Goal: Task Accomplishment & Management: Manage account settings

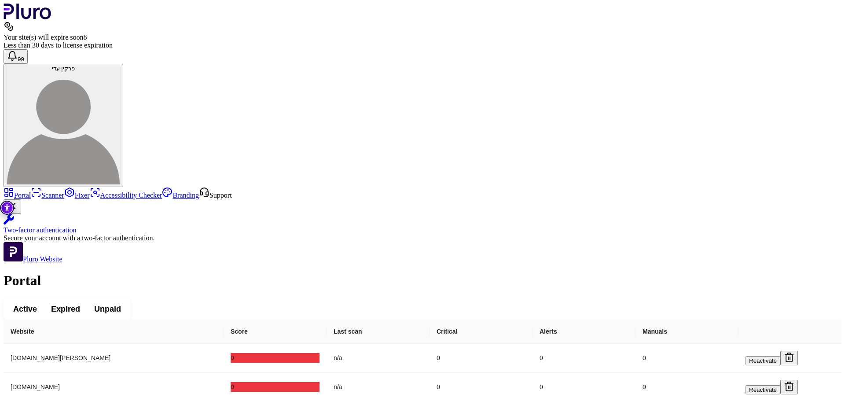
scroll to position [716, 0]
click at [29, 19] on icon "Logo" at bounding box center [28, 12] width 48 height 16
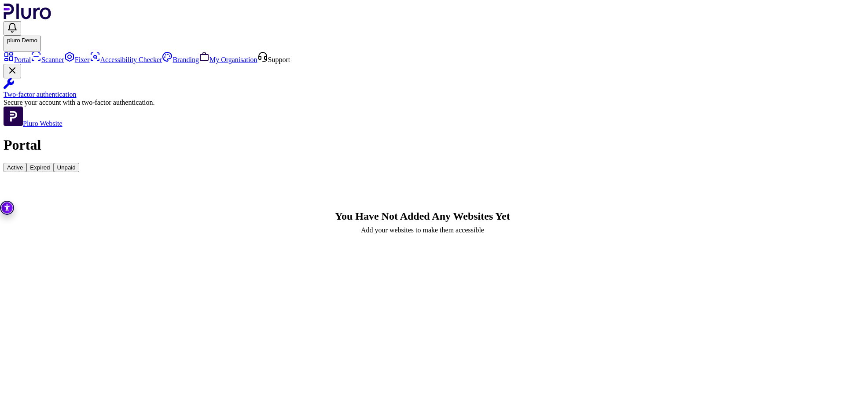
click at [23, 164] on span "Active" at bounding box center [15, 167] width 16 height 7
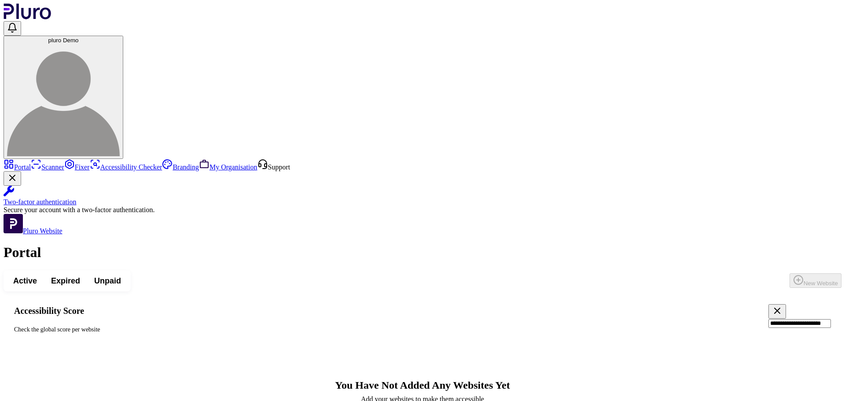
click at [771, 305] on icon "Clear search field" at bounding box center [776, 310] width 11 height 11
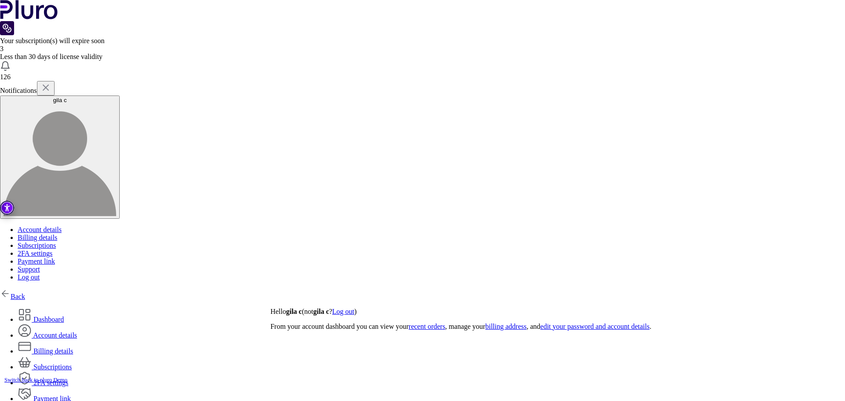
click at [25, 292] on link "Back" at bounding box center [12, 295] width 25 height 7
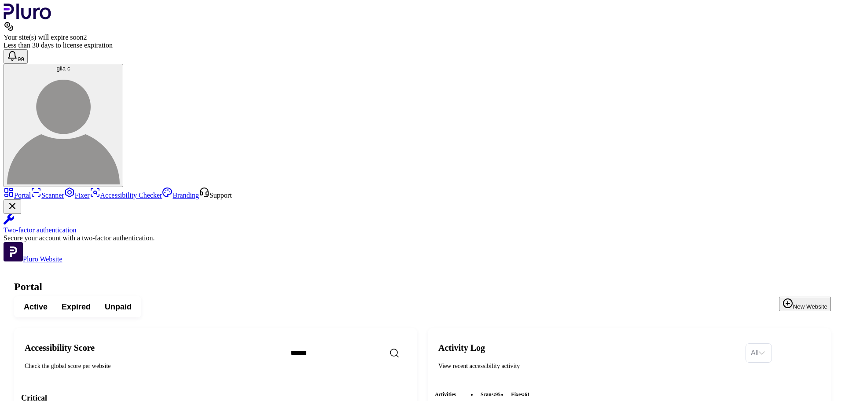
drag, startPoint x: 480, startPoint y: 72, endPoint x: 341, endPoint y: 51, distance: 140.6
click at [341, 281] on h1 "Portal" at bounding box center [422, 287] width 816 height 12
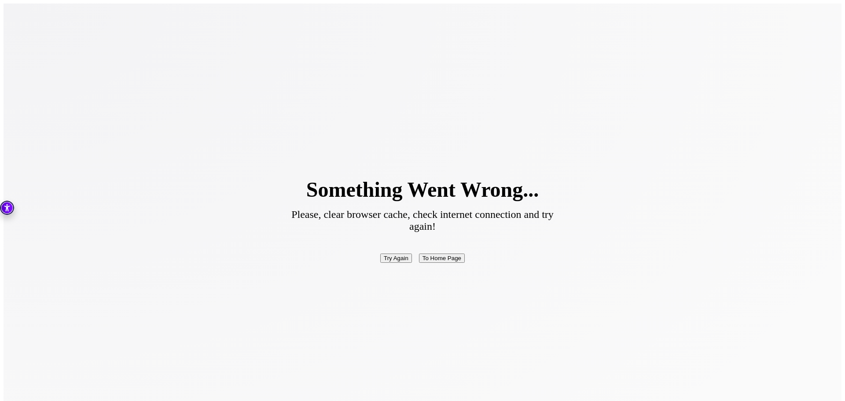
click at [445, 253] on button "To Home Page" at bounding box center [442, 257] width 46 height 9
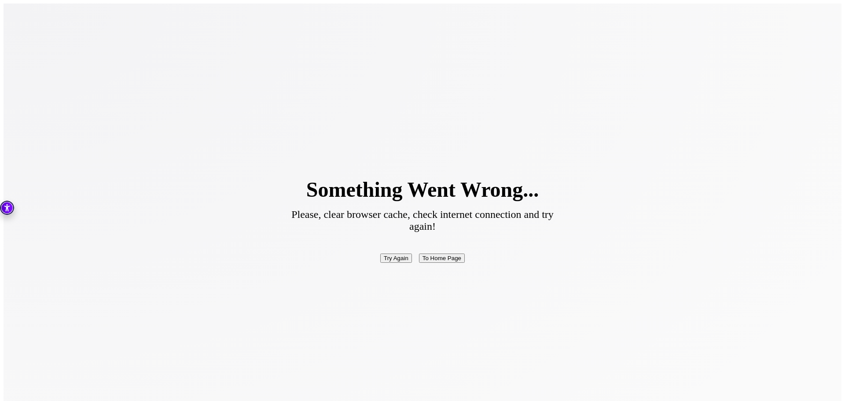
click at [392, 253] on button "Try Again" at bounding box center [396, 257] width 32 height 9
click at [398, 253] on button "Try Again" at bounding box center [396, 257] width 32 height 9
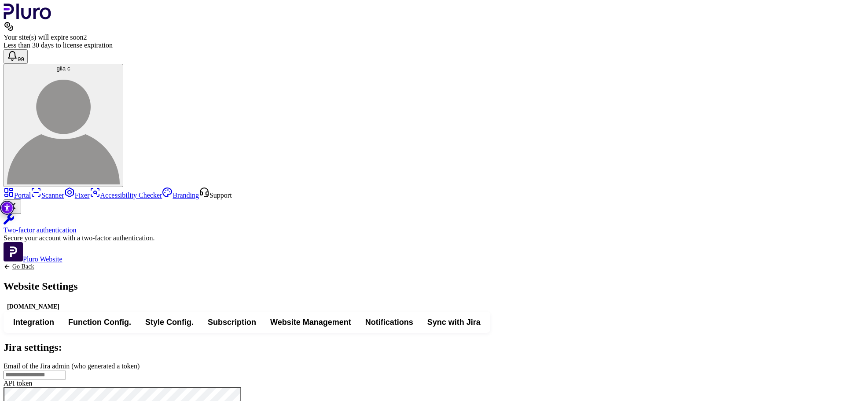
click at [61, 314] on button "Integration" at bounding box center [33, 322] width 55 height 16
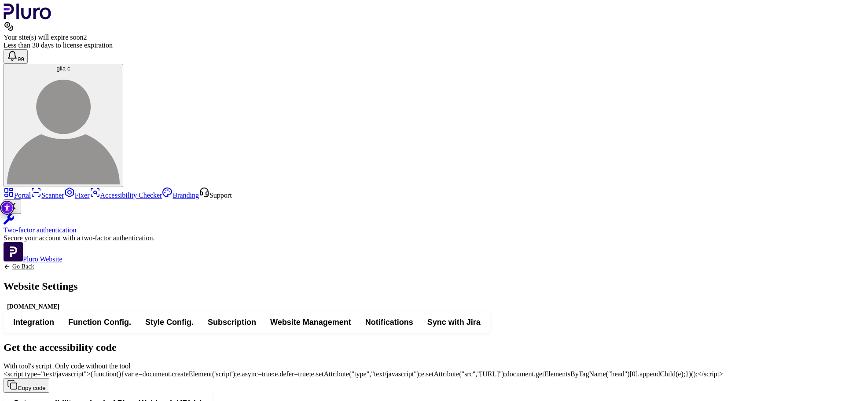
click at [413, 317] on span "Notifications" at bounding box center [389, 322] width 48 height 11
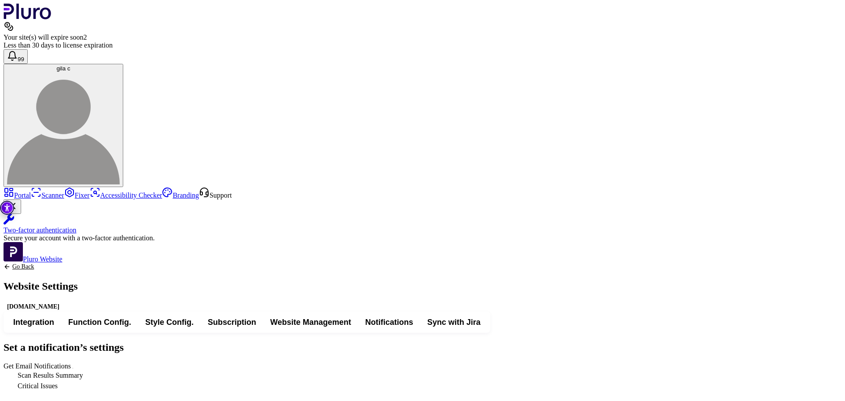
click at [74, 362] on span "Get Email Notifications" at bounding box center [74, 365] width 0 height 7
click at [11, 263] on icon "Back to previous screen" at bounding box center [7, 266] width 7 height 7
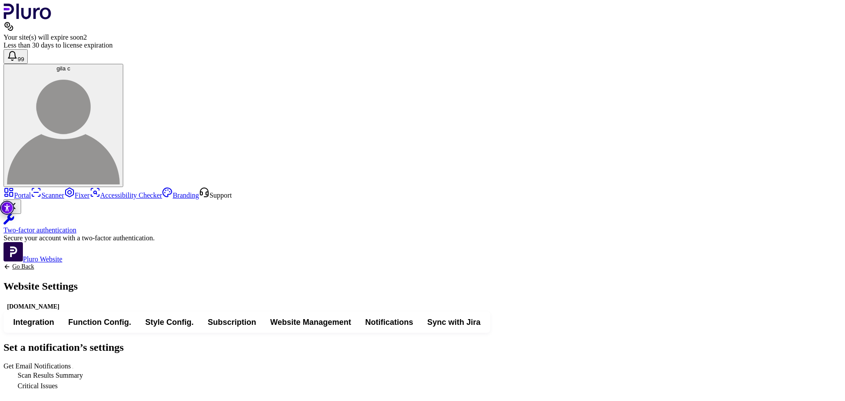
click at [74, 362] on span "Get Email Notifications" at bounding box center [74, 365] width 0 height 7
click at [11, 263] on icon "Back to previous screen" at bounding box center [7, 266] width 7 height 7
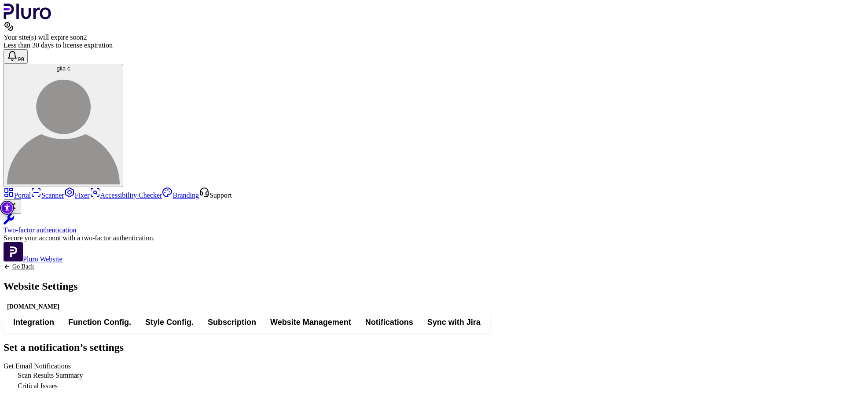
click at [74, 362] on span "Get Email Notifications" at bounding box center [74, 365] width 0 height 7
click at [78, 263] on link "Go Back" at bounding box center [41, 266] width 74 height 7
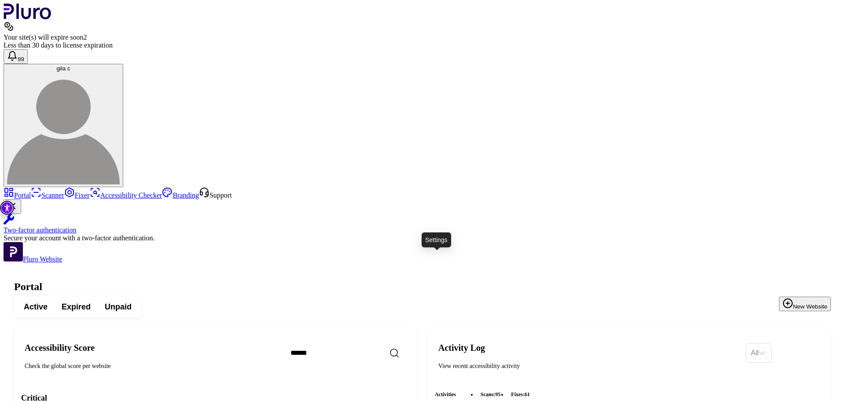
scroll to position [88, 0]
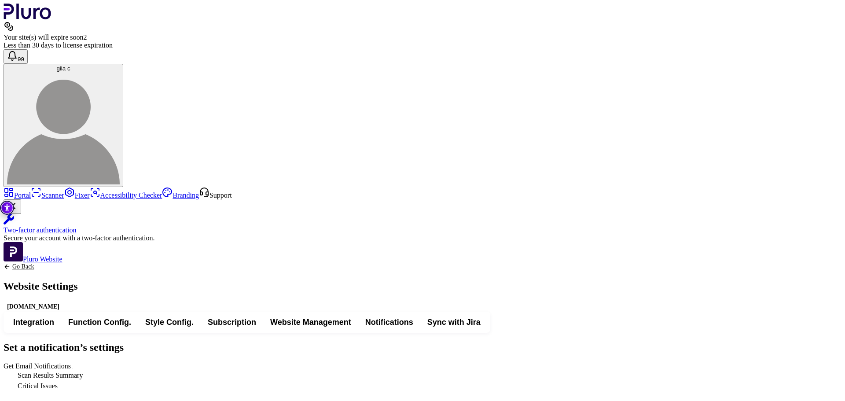
click at [74, 362] on span "Get Email Notifications" at bounding box center [74, 365] width 0 height 7
click at [78, 263] on link "Go Back" at bounding box center [41, 266] width 74 height 7
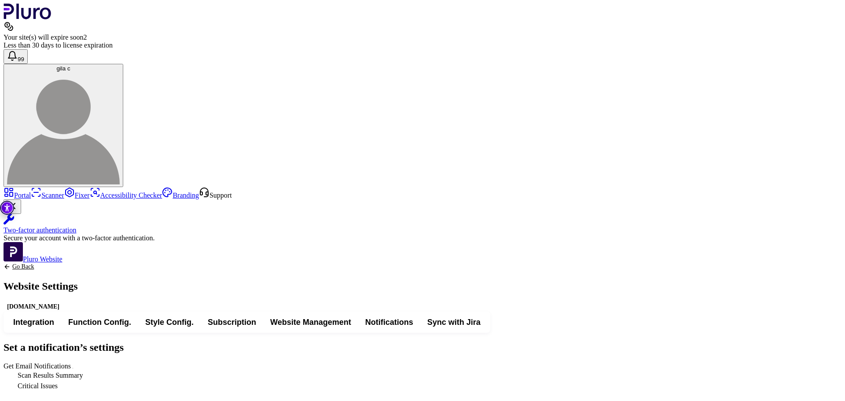
click at [78, 263] on link "Go Back" at bounding box center [41, 266] width 74 height 7
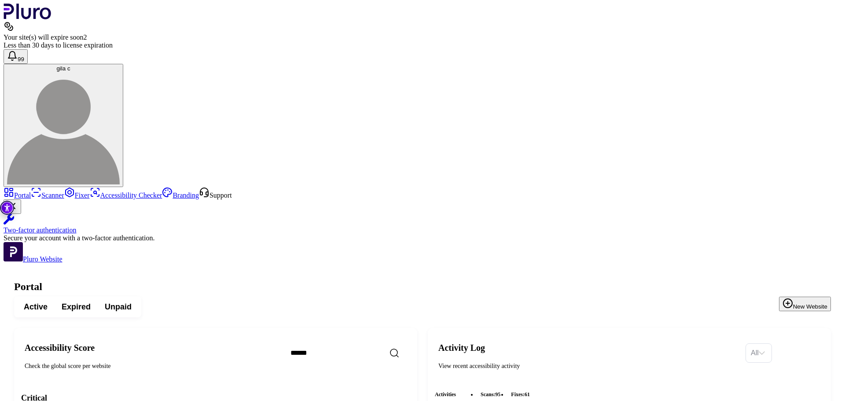
scroll to position [88, 0]
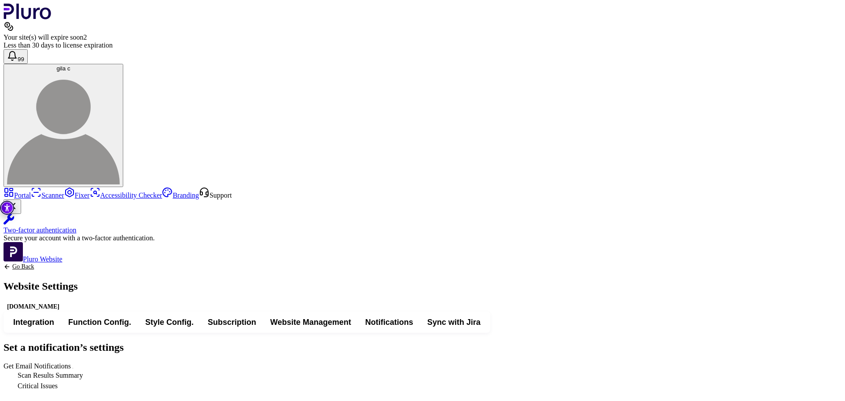
click at [508, 341] on div "Set a notification’s settings Get Email Notifications Scan Results Summary Crit…" at bounding box center [422, 366] width 837 height 50
click at [74, 362] on span "Get Email Notifications" at bounding box center [74, 365] width 0 height 7
click at [78, 263] on link "Go Back" at bounding box center [41, 266] width 74 height 7
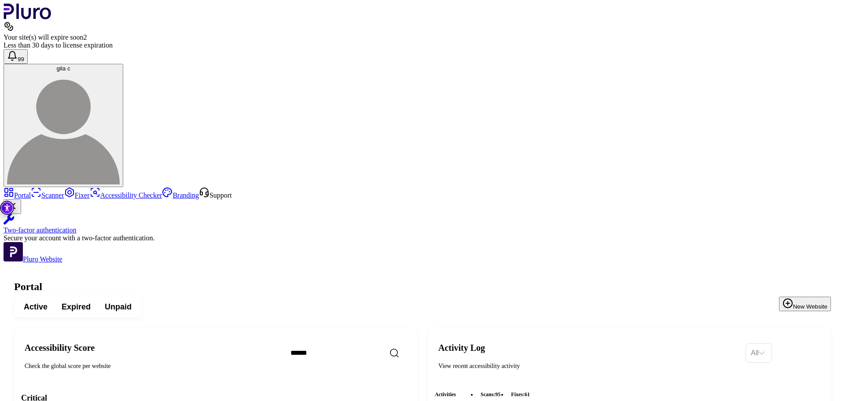
scroll to position [132, 0]
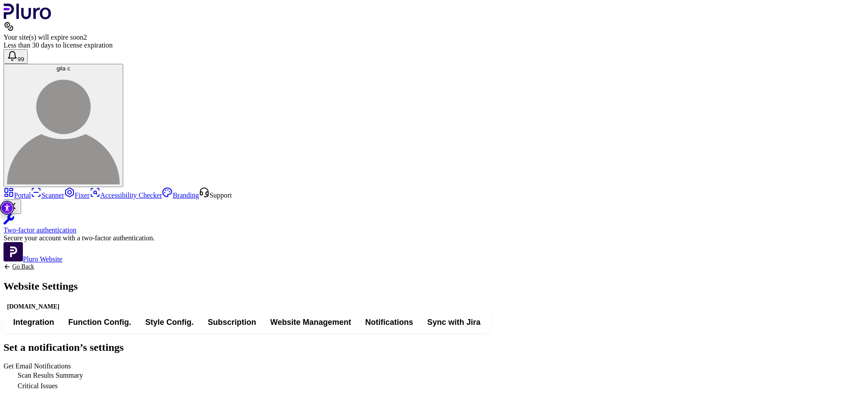
click at [74, 362] on span "Get Email Notifications" at bounding box center [74, 365] width 0 height 7
click at [78, 263] on link "Go Back" at bounding box center [41, 266] width 74 height 7
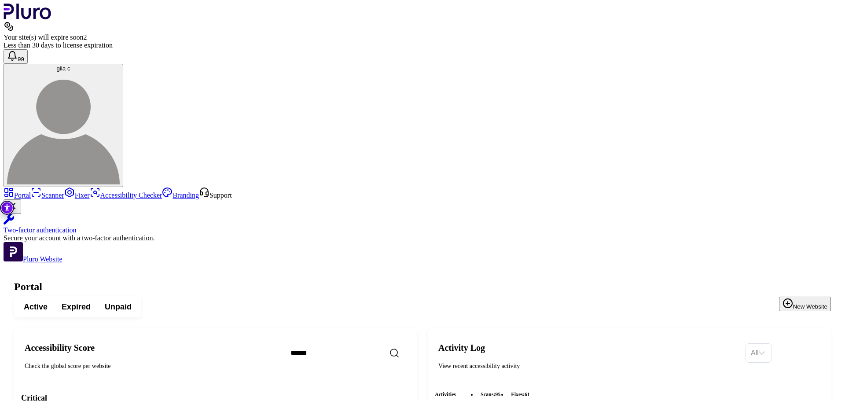
scroll to position [680, 0]
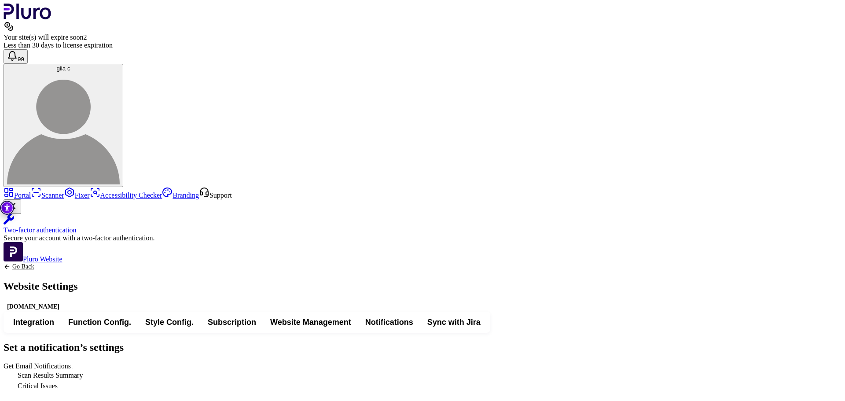
click at [74, 362] on span "Get Email Notifications" at bounding box center [74, 365] width 0 height 7
click at [11, 263] on icon "Back to previous screen" at bounding box center [7, 266] width 7 height 7
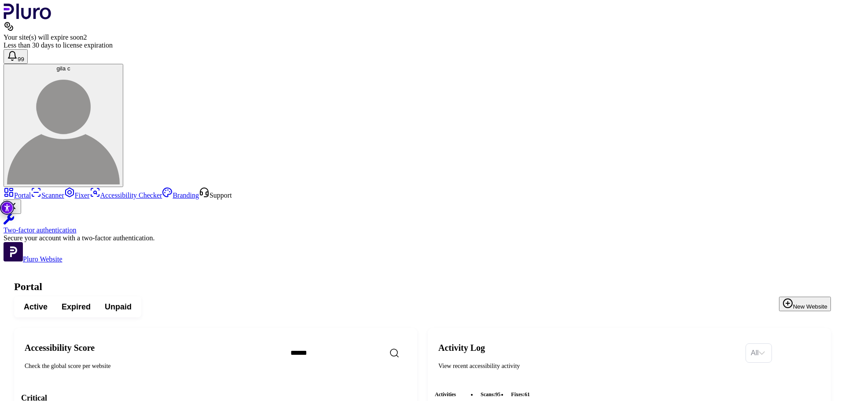
scroll to position [88, 0]
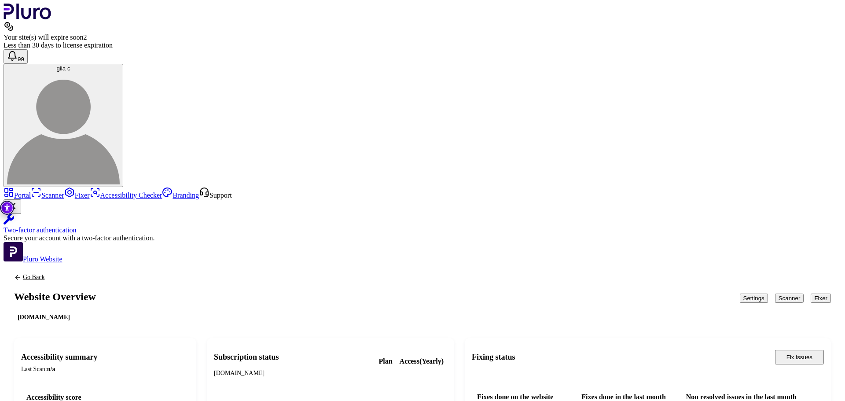
click at [739, 293] on button "Settings" at bounding box center [753, 297] width 28 height 9
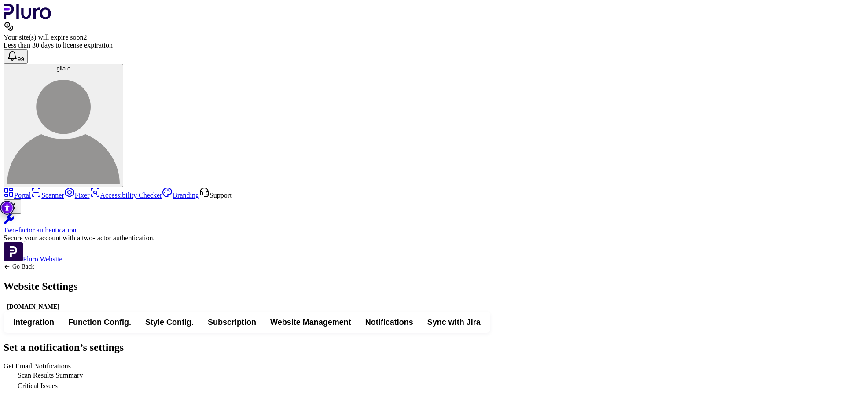
click at [74, 362] on span "Get Email Notifications" at bounding box center [74, 365] width 0 height 7
click at [78, 263] on link "Go Back" at bounding box center [41, 266] width 74 height 7
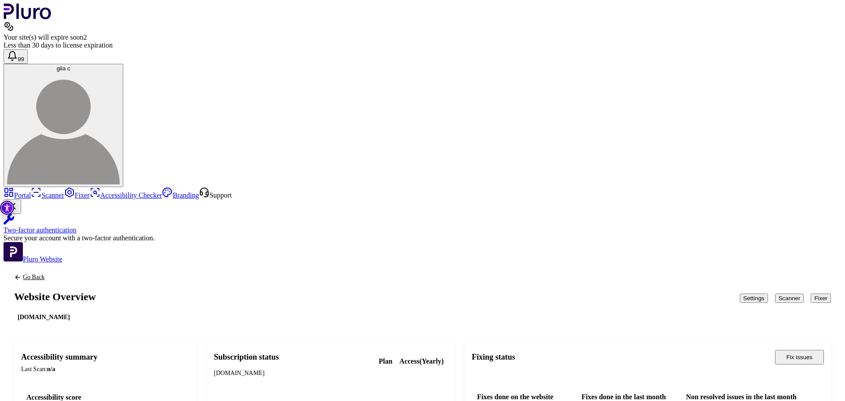
click at [31, 191] on link "Portal" at bounding box center [17, 194] width 27 height 7
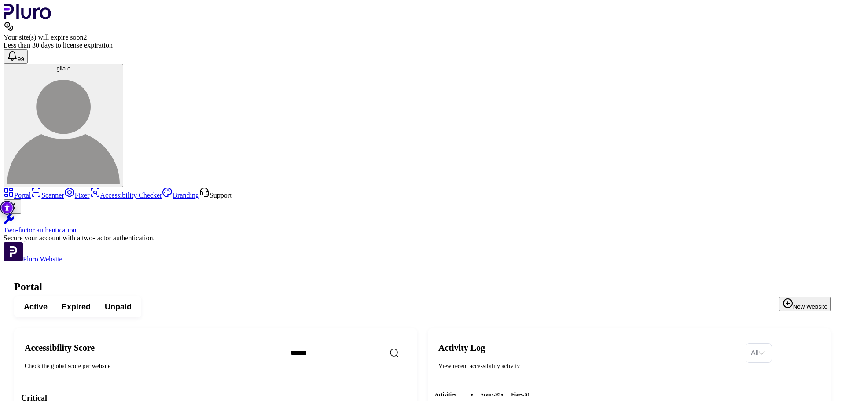
scroll to position [176, 0]
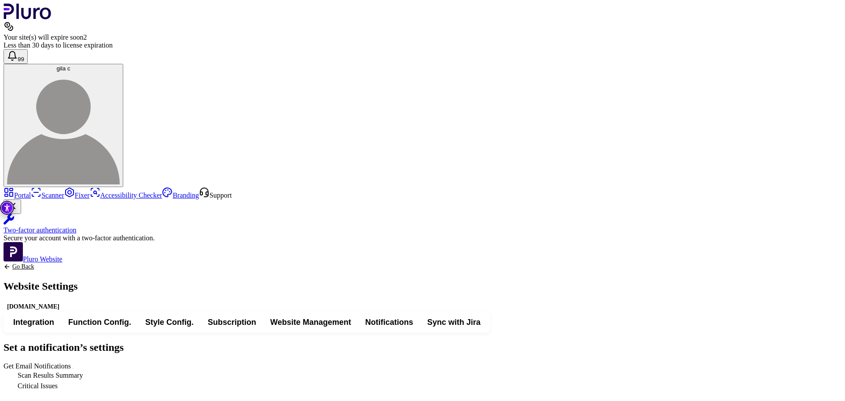
click at [78, 263] on link "Go Back" at bounding box center [41, 266] width 74 height 7
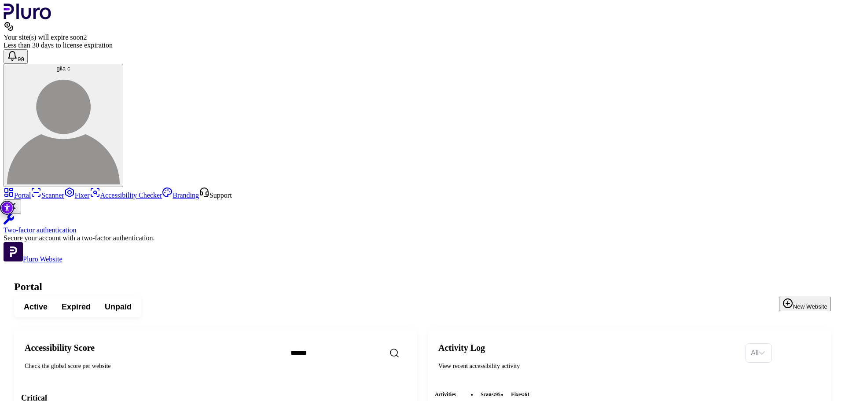
scroll to position [220, 0]
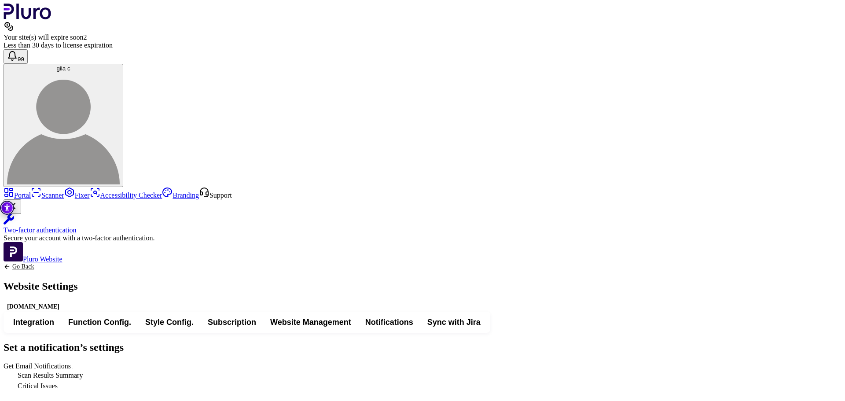
click at [78, 263] on link "Go Back" at bounding box center [41, 266] width 74 height 7
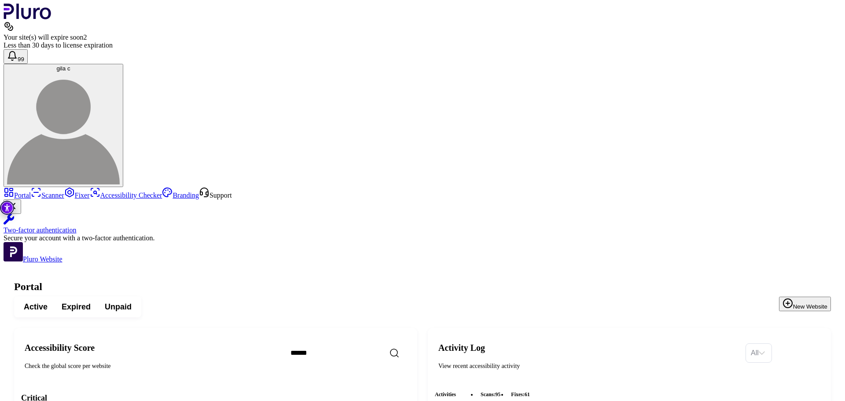
scroll to position [264, 0]
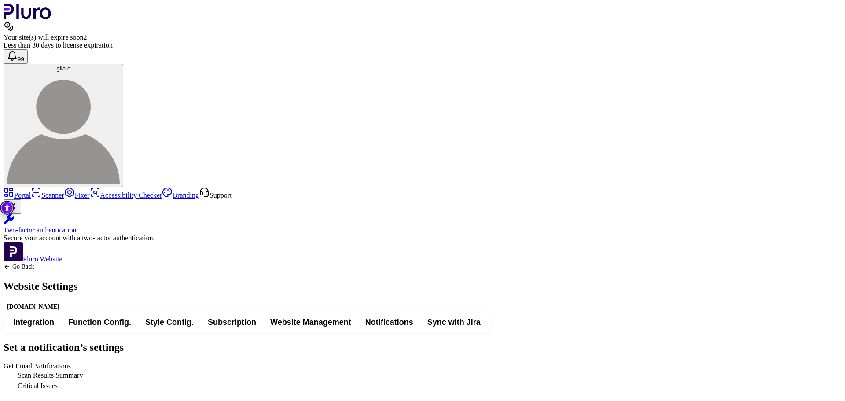
click at [74, 362] on span "Get Email Notifications" at bounding box center [74, 365] width 0 height 7
click at [78, 263] on link "Go Back" at bounding box center [41, 266] width 74 height 7
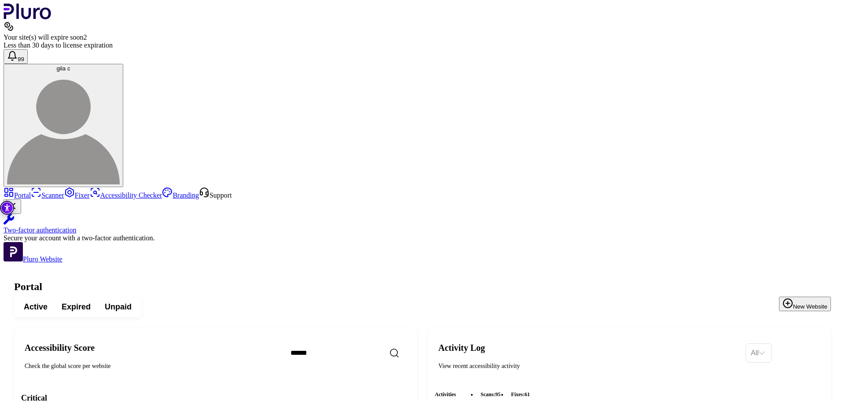
scroll to position [264, 0]
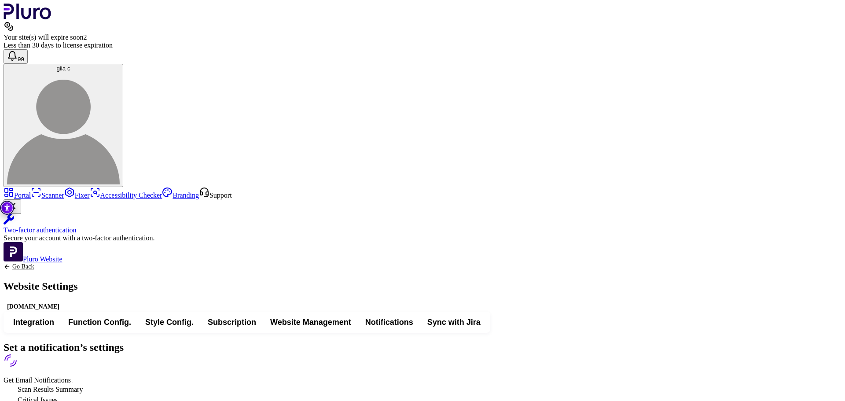
click at [74, 376] on span "Get Email Notifications" at bounding box center [74, 379] width 0 height 7
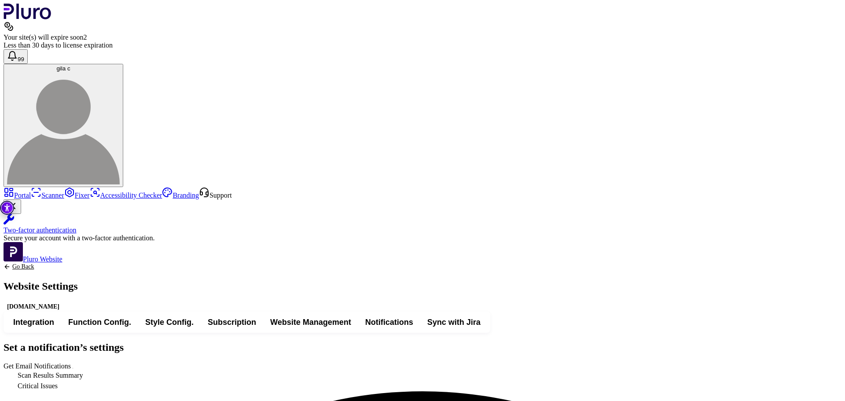
click at [78, 263] on div "Go Back Website Settings www.turgeman-ltd.co.il" at bounding box center [41, 287] width 74 height 48
click at [78, 263] on link "Go Back" at bounding box center [41, 266] width 74 height 7
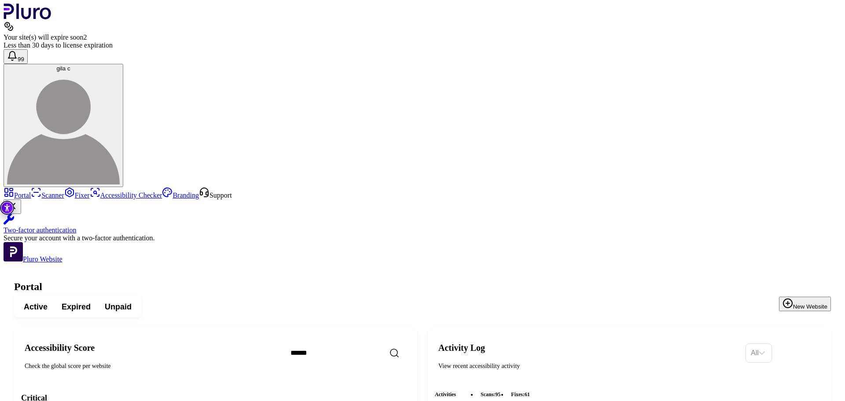
scroll to position [308, 0]
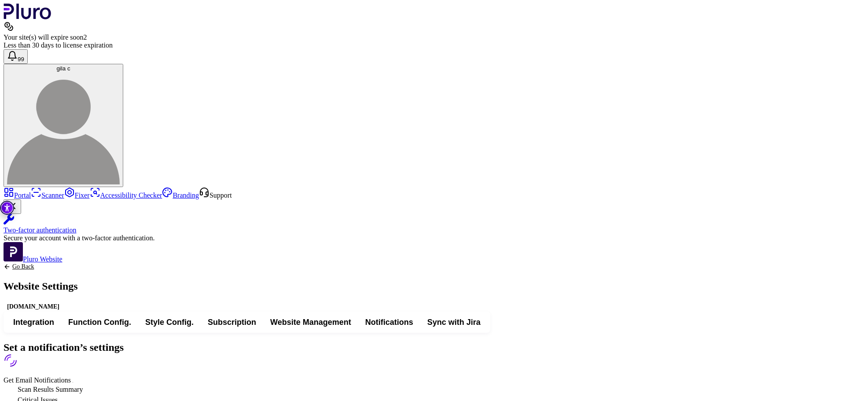
click at [74, 376] on span "Get Email Notifications" at bounding box center [74, 379] width 0 height 7
click at [11, 263] on icon "Back to previous screen" at bounding box center [7, 266] width 7 height 7
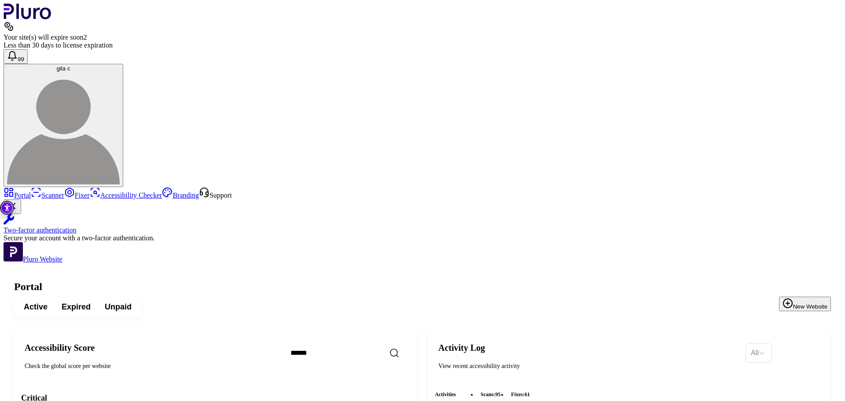
scroll to position [396, 0]
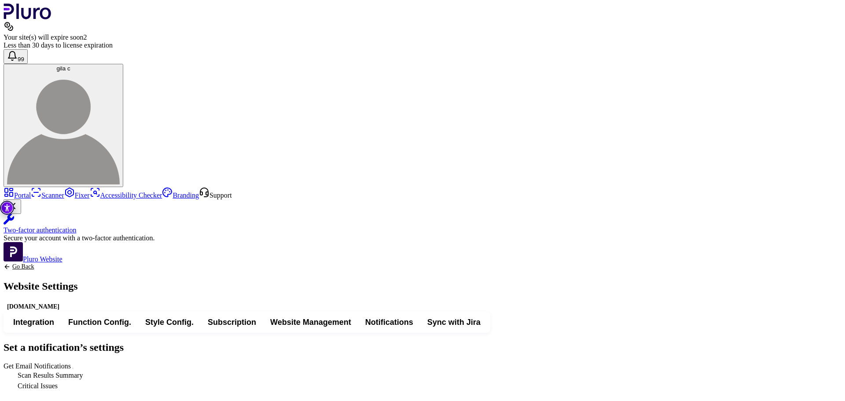
click at [78, 263] on div "Go Back Website Settings shenkargraduates2023.shenkar.ac.il" at bounding box center [41, 287] width 74 height 48
click at [78, 263] on link "Go Back" at bounding box center [41, 266] width 74 height 7
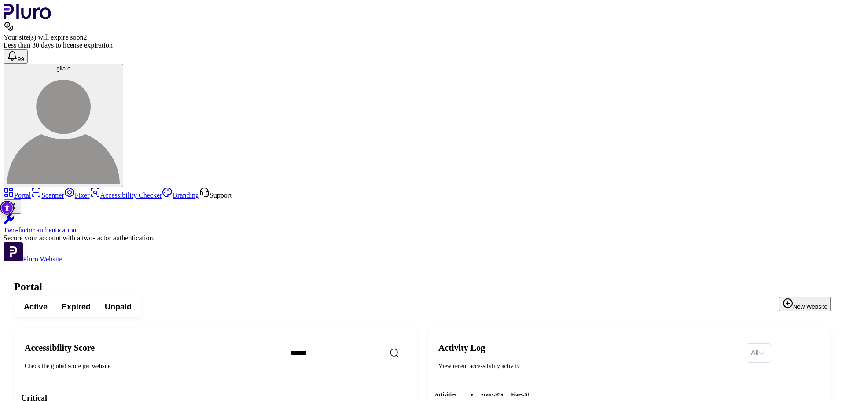
scroll to position [396, 0]
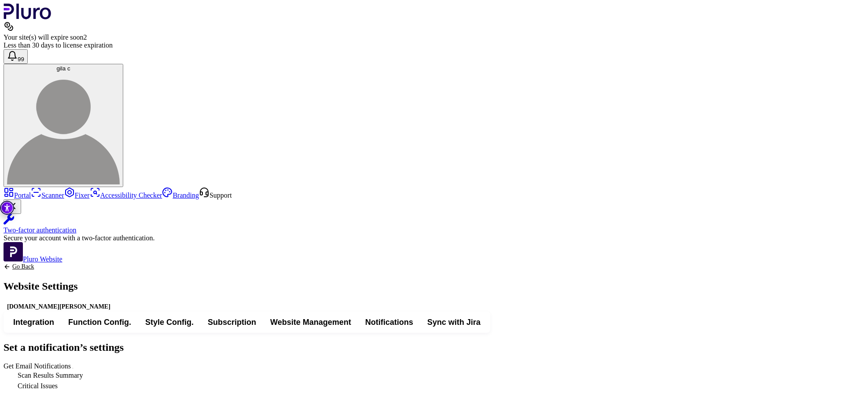
click at [74, 362] on span "Get Email Notifications" at bounding box center [74, 365] width 0 height 7
click at [114, 263] on link "Go Back" at bounding box center [59, 266] width 110 height 7
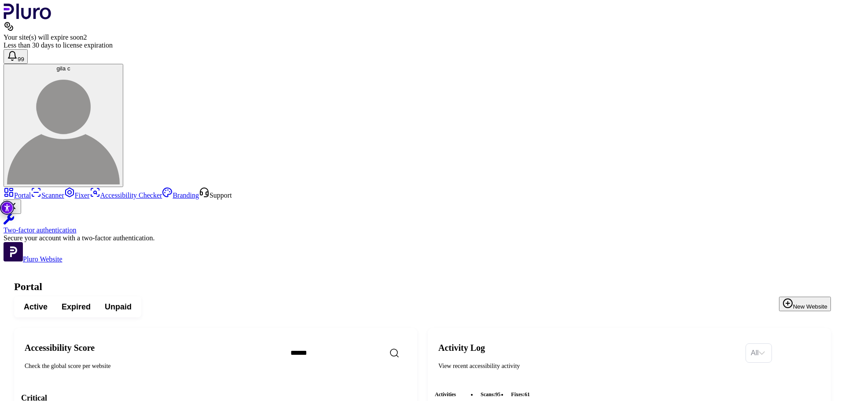
scroll to position [484, 0]
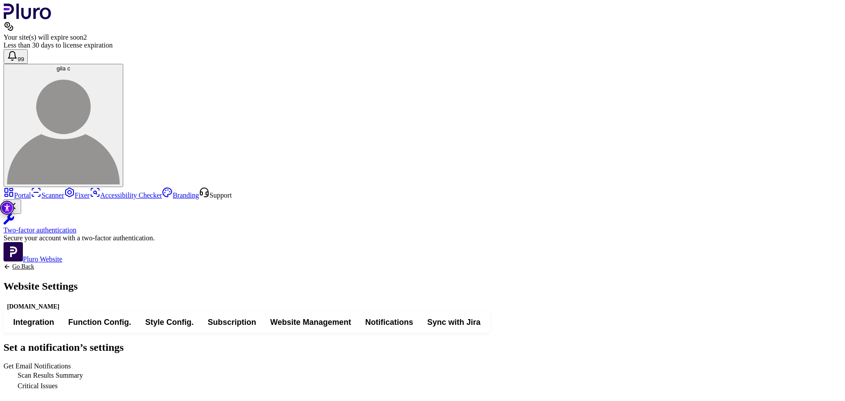
click at [509, 341] on div "Set a notification’s settings Get Email Notifications Scan Results Summary Crit…" at bounding box center [422, 366] width 837 height 50
click at [74, 362] on span "Get Email Notifications" at bounding box center [74, 365] width 0 height 7
click at [78, 263] on link "Go Back" at bounding box center [41, 266] width 74 height 7
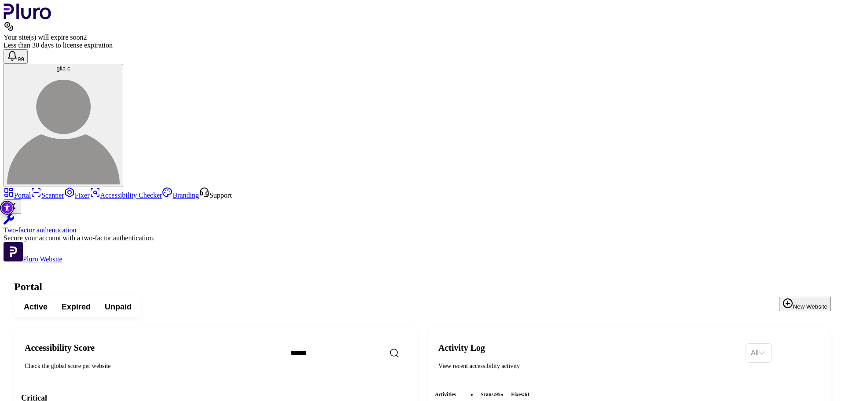
scroll to position [1545, 0]
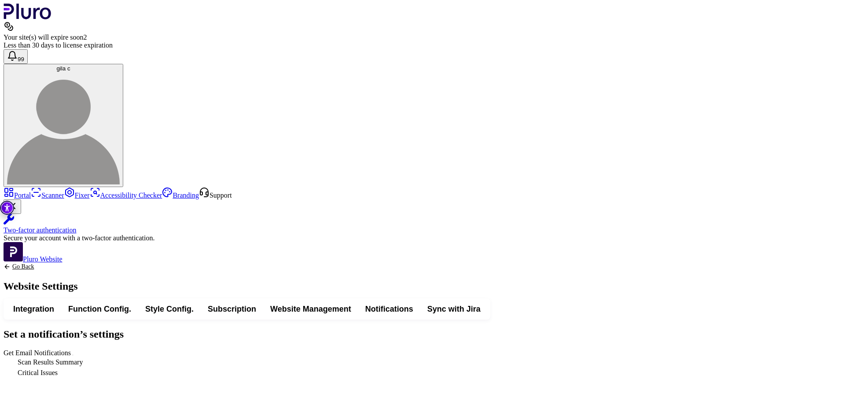
click at [74, 349] on span "Get Email Notifications" at bounding box center [74, 352] width 0 height 7
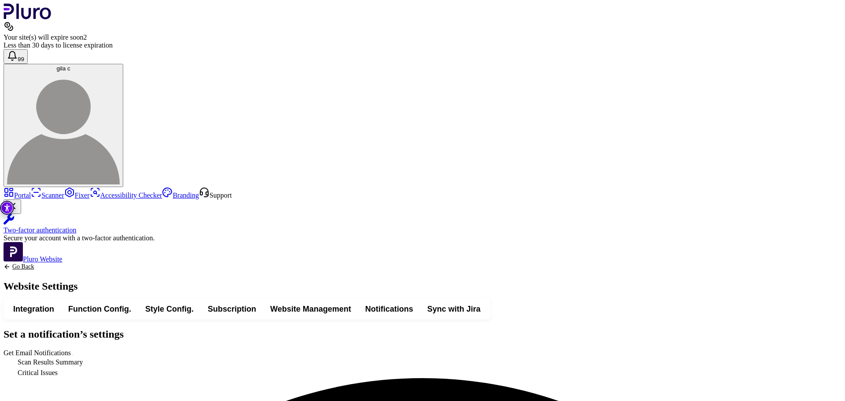
click at [78, 263] on link "Go Back" at bounding box center [41, 266] width 74 height 7
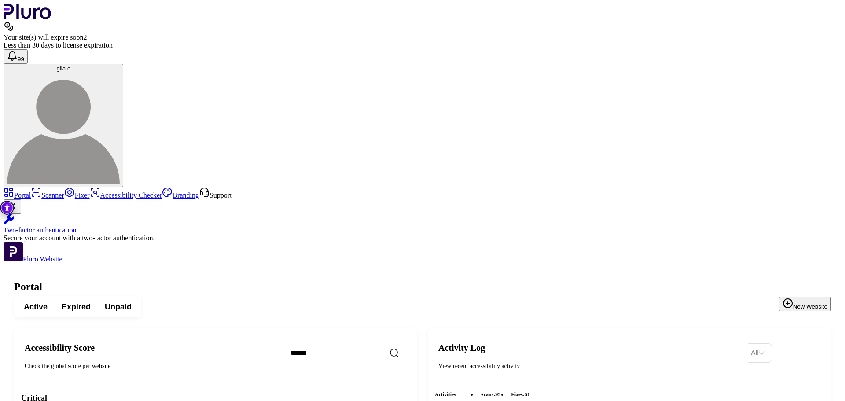
scroll to position [1559, 0]
drag, startPoint x: 438, startPoint y: 298, endPoint x: 435, endPoint y: 304, distance: 6.5
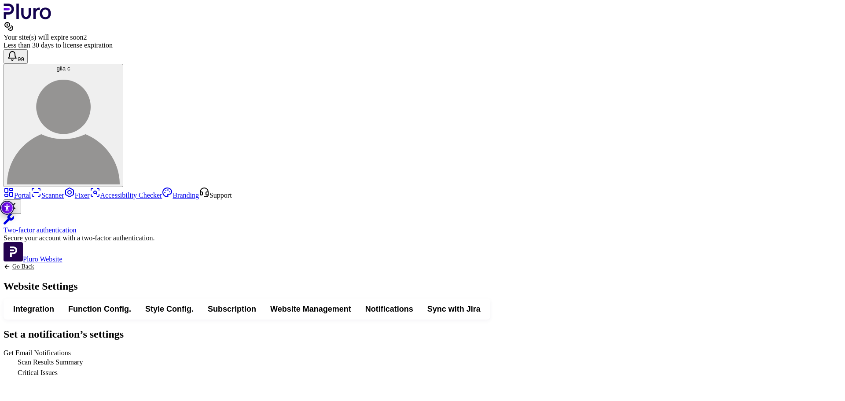
click at [507, 328] on div "Set a notification’s settings Get Email Notifications Scan Results Summary Crit…" at bounding box center [422, 353] width 837 height 50
click at [74, 349] on span "Get Email Notifications" at bounding box center [74, 352] width 0 height 7
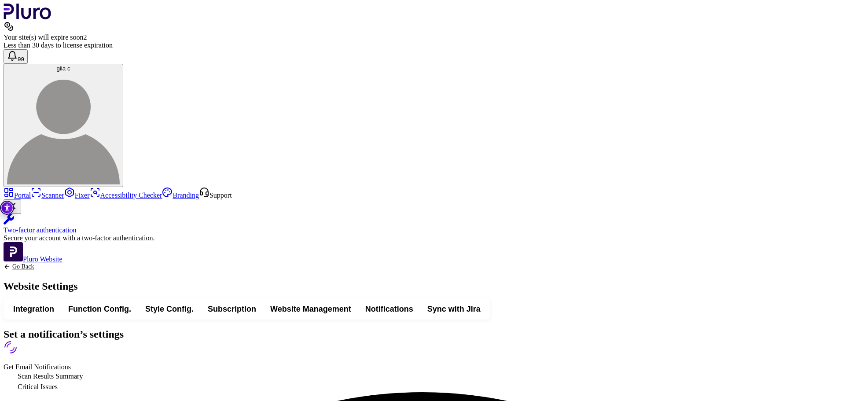
click at [78, 263] on link "Go Back" at bounding box center [41, 266] width 74 height 7
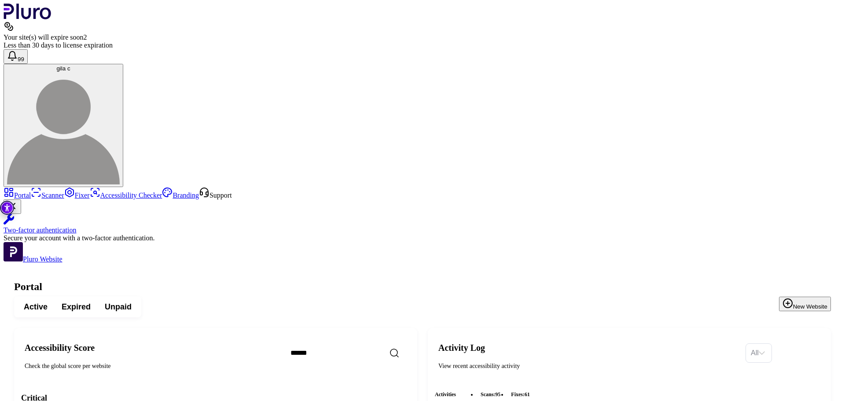
scroll to position [768, 0]
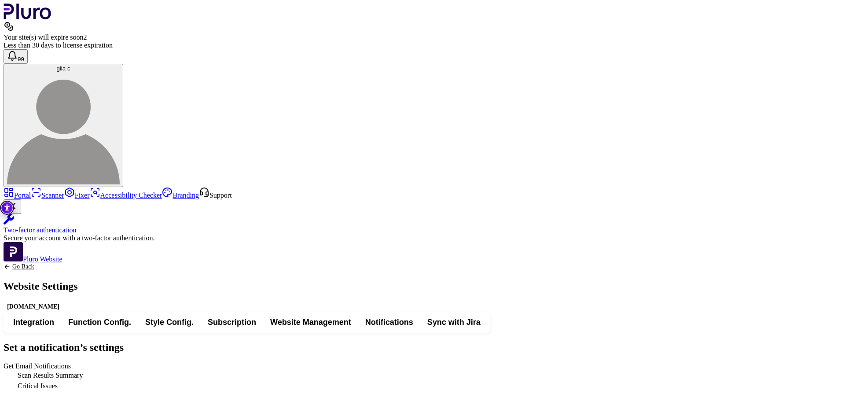
click at [78, 263] on link "Go Back" at bounding box center [41, 266] width 74 height 7
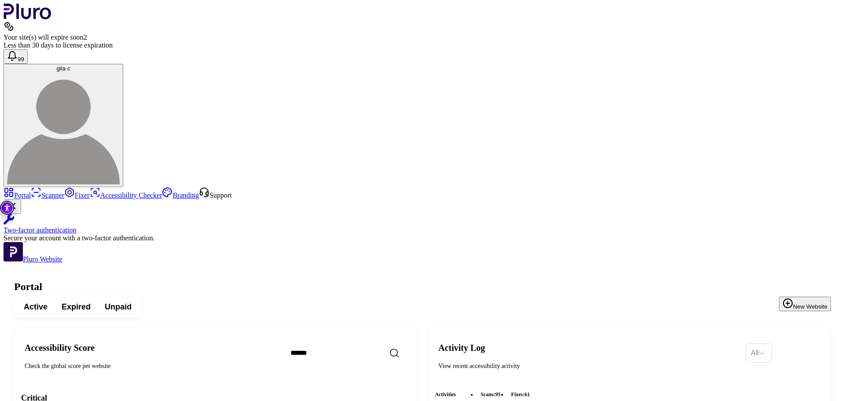
scroll to position [768, 0]
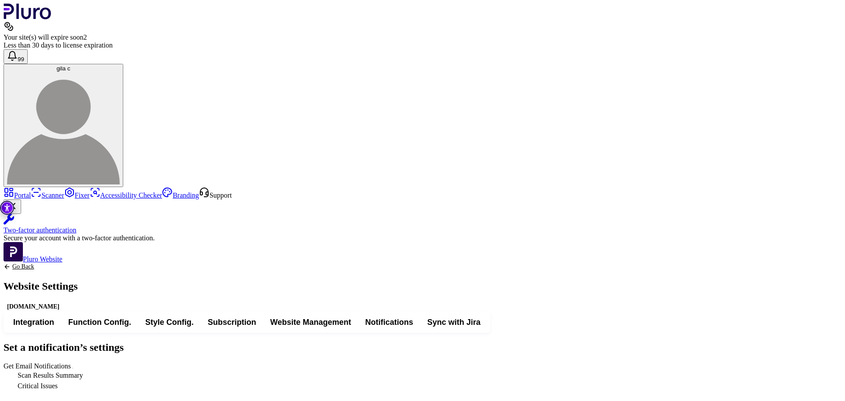
click at [74, 362] on span "Get Email Notifications" at bounding box center [74, 365] width 0 height 7
click at [78, 263] on link "Go Back" at bounding box center [41, 266] width 74 height 7
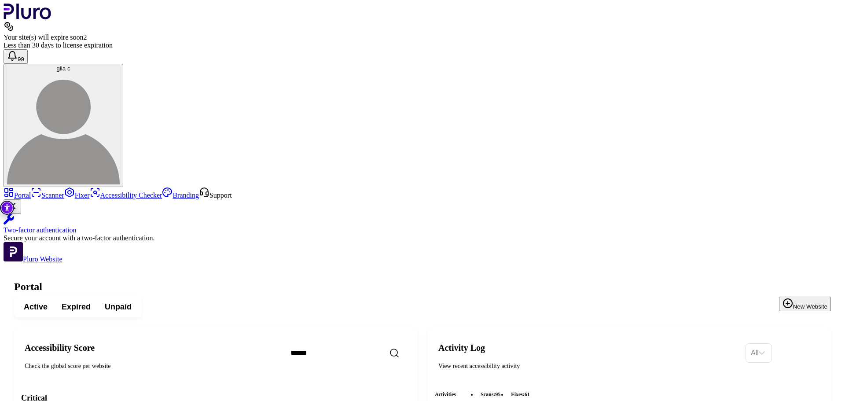
scroll to position [440, 0]
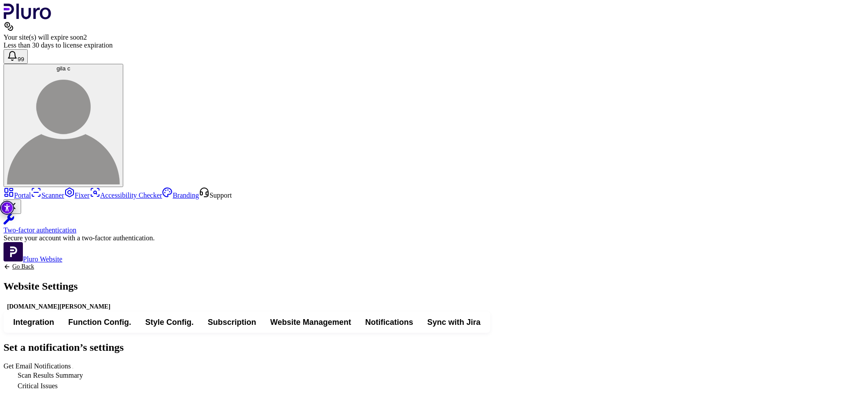
click at [114, 263] on link "Go Back" at bounding box center [59, 266] width 110 height 7
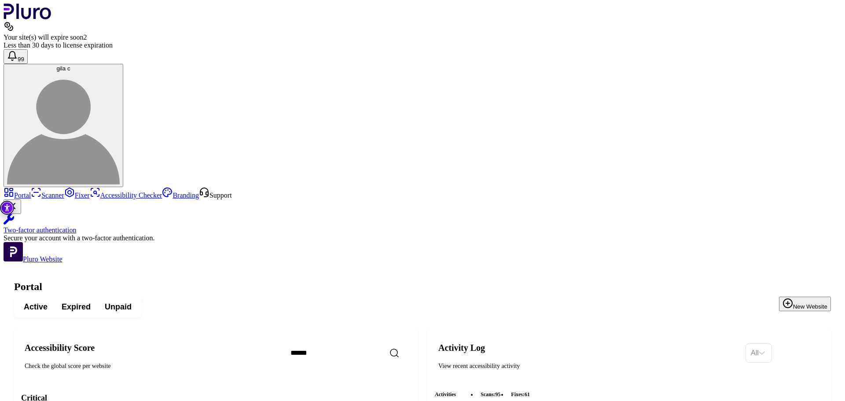
scroll to position [484, 0]
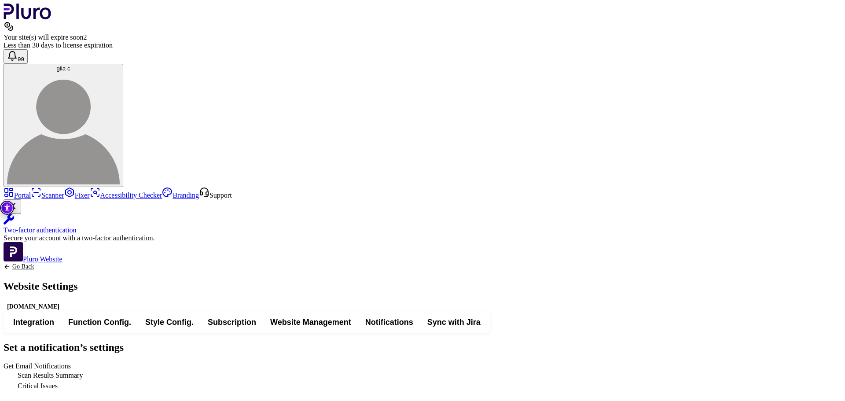
click at [74, 362] on span "Get Email Notifications" at bounding box center [74, 365] width 0 height 7
click at [78, 263] on link "Go Back" at bounding box center [41, 266] width 74 height 7
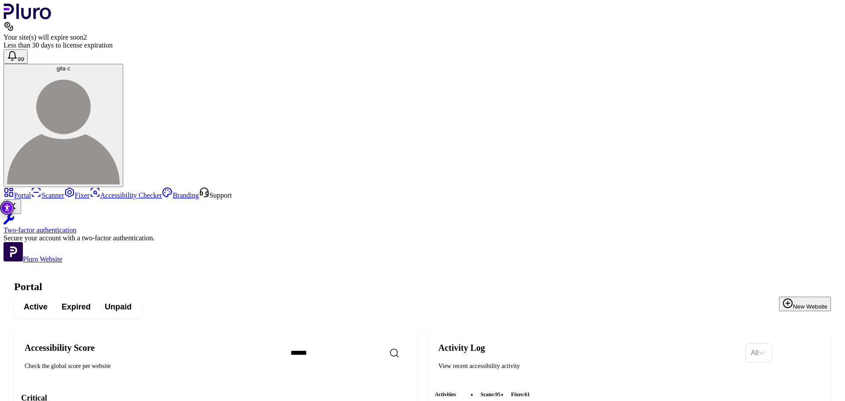
scroll to position [768, 0]
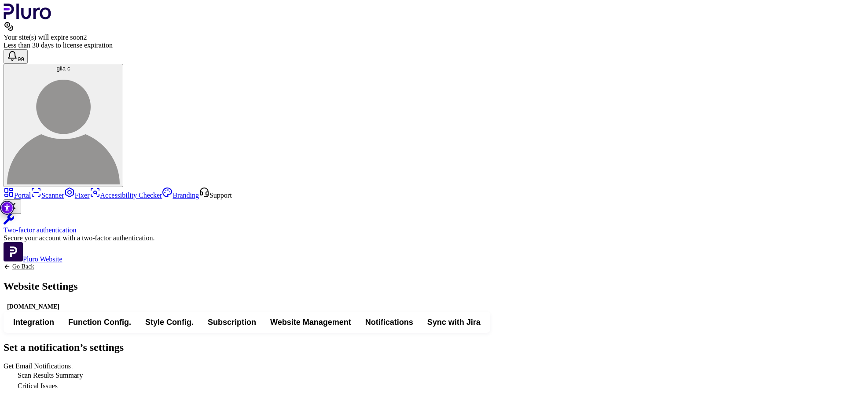
click at [78, 263] on link "Go Back" at bounding box center [41, 266] width 74 height 7
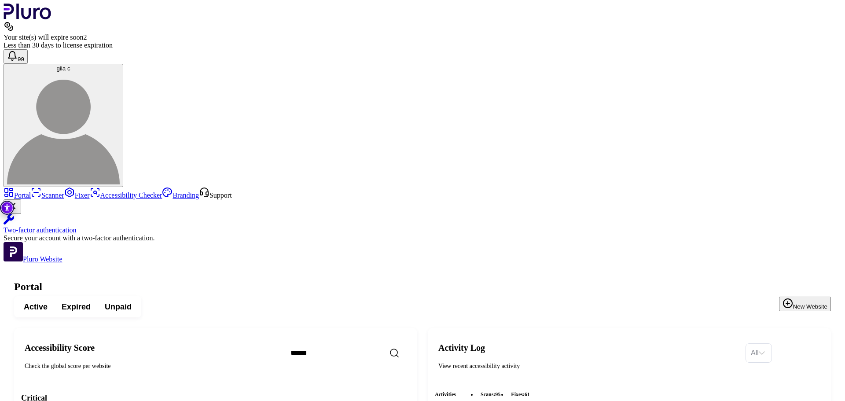
scroll to position [1451, 0]
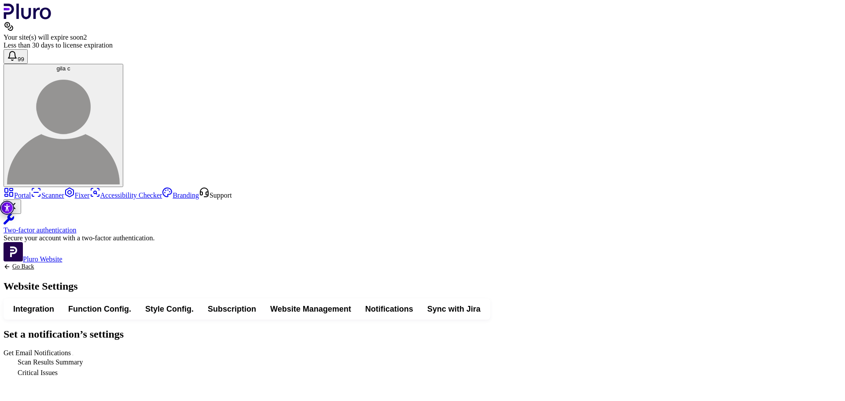
click at [74, 349] on span "Get Email Notifications" at bounding box center [74, 352] width 0 height 7
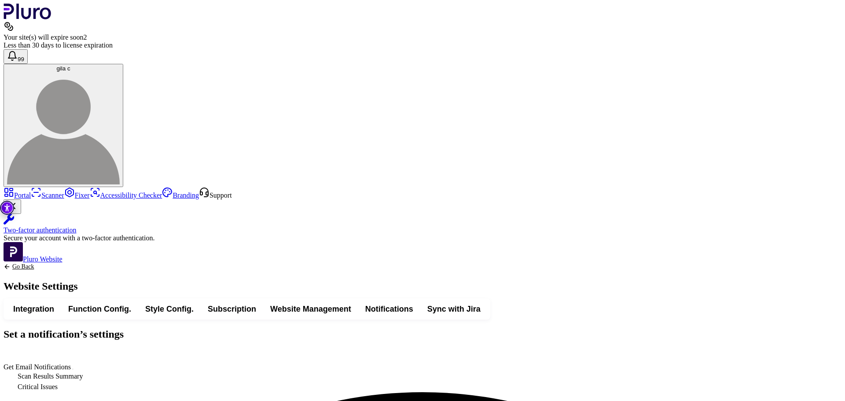
click at [78, 263] on div "Go Back Website Settings" at bounding box center [41, 280] width 74 height 35
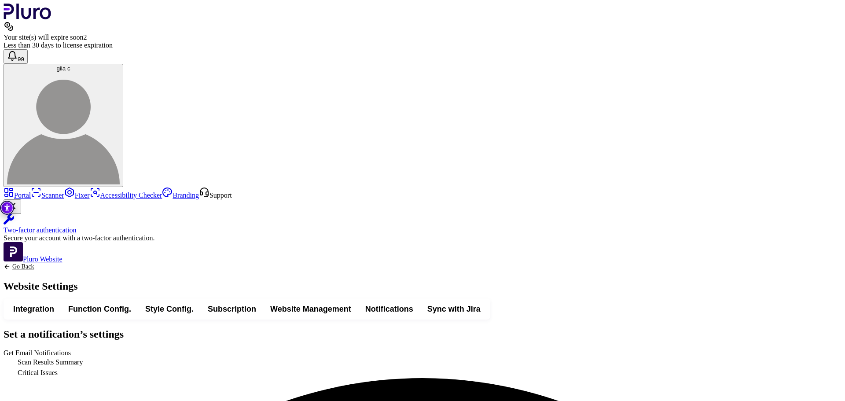
click at [78, 263] on link "Go Back" at bounding box center [41, 266] width 74 height 7
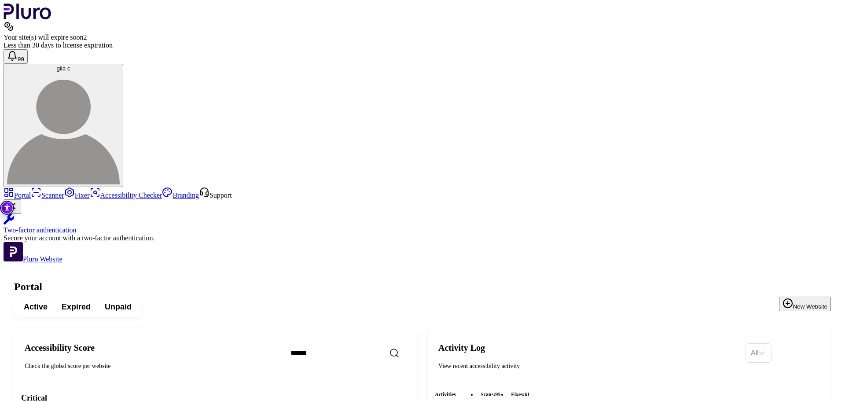
scroll to position [680, 0]
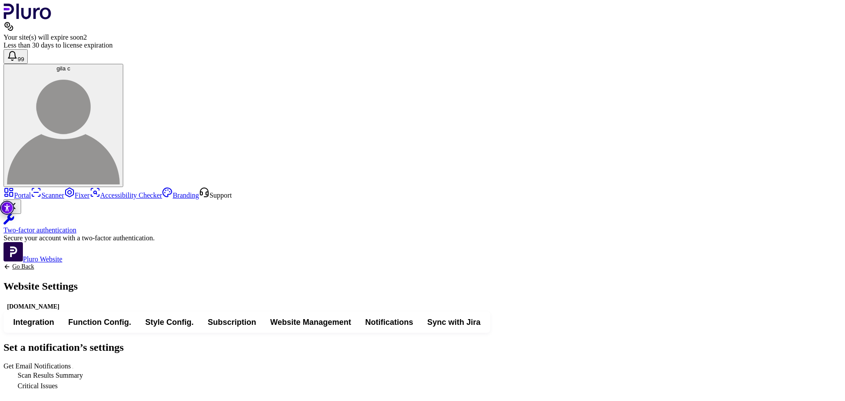
click at [74, 362] on span "Get Email Notifications" at bounding box center [74, 365] width 0 height 7
click at [11, 263] on icon "Back to previous screen" at bounding box center [7, 266] width 7 height 7
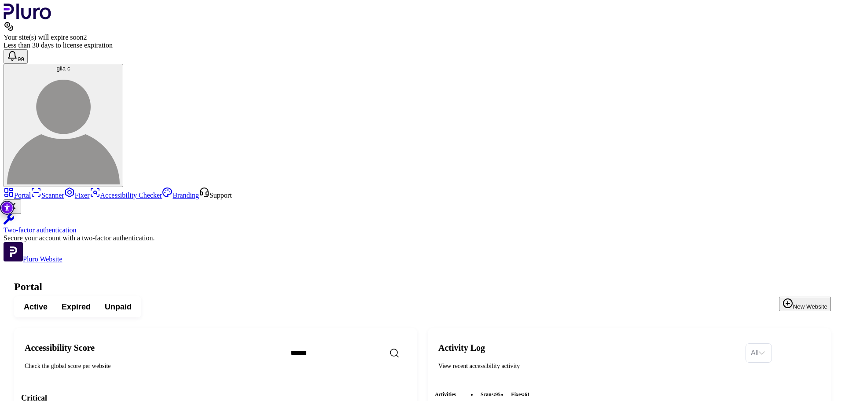
scroll to position [1545, 0]
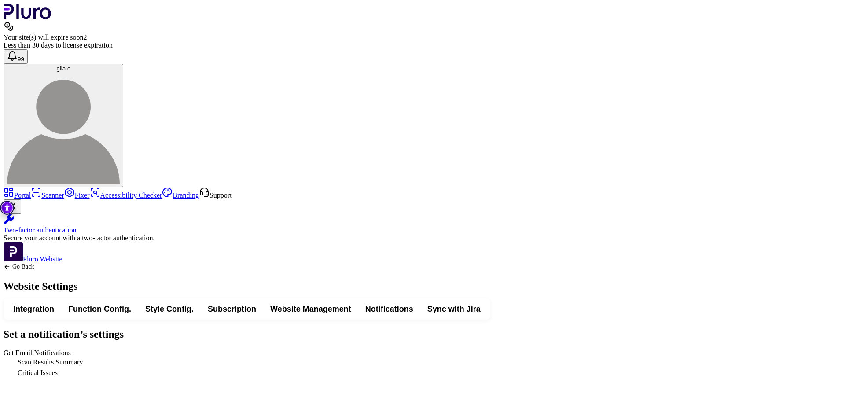
click at [11, 263] on icon "Back to previous screen" at bounding box center [7, 266] width 7 height 7
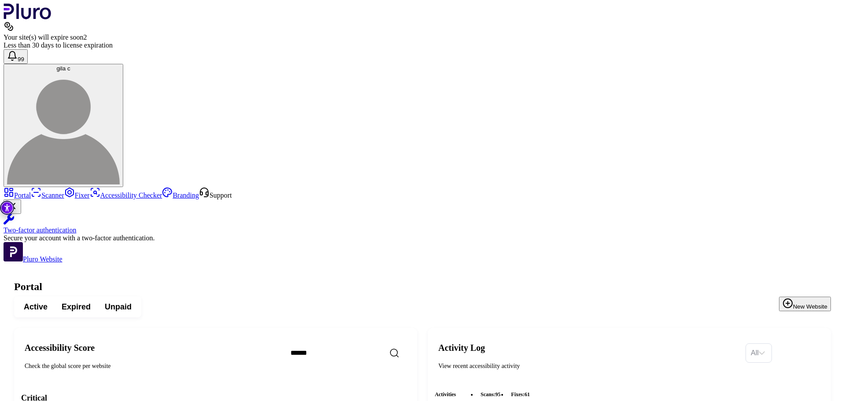
scroll to position [1589, 0]
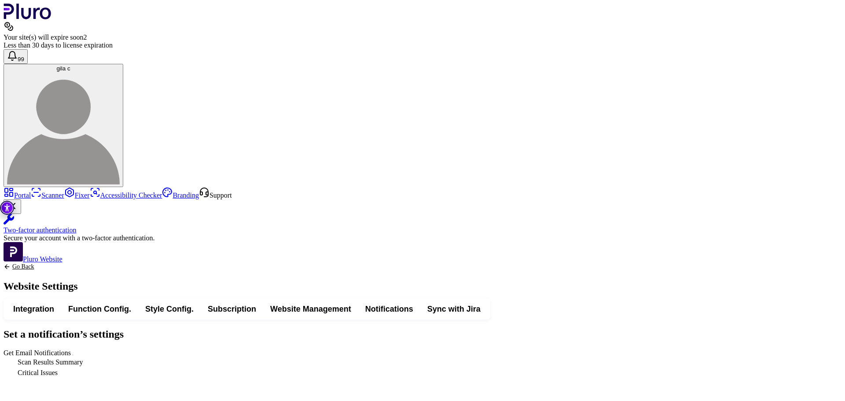
click at [74, 349] on label "Get Email Notifications" at bounding box center [39, 352] width 71 height 7
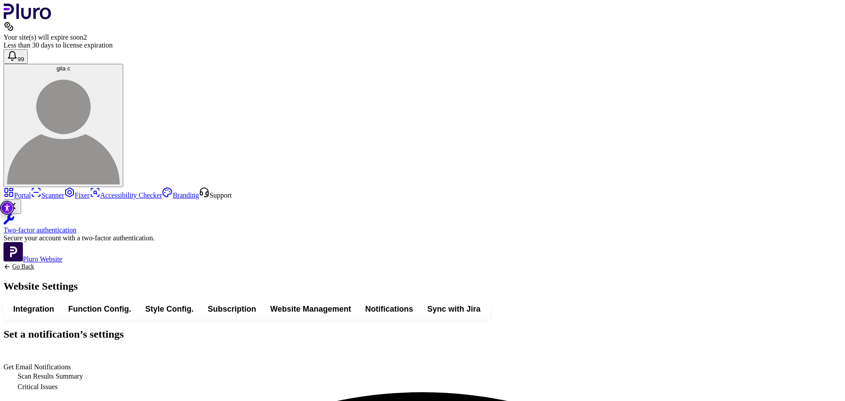
click at [78, 263] on link "Go Back" at bounding box center [41, 266] width 74 height 7
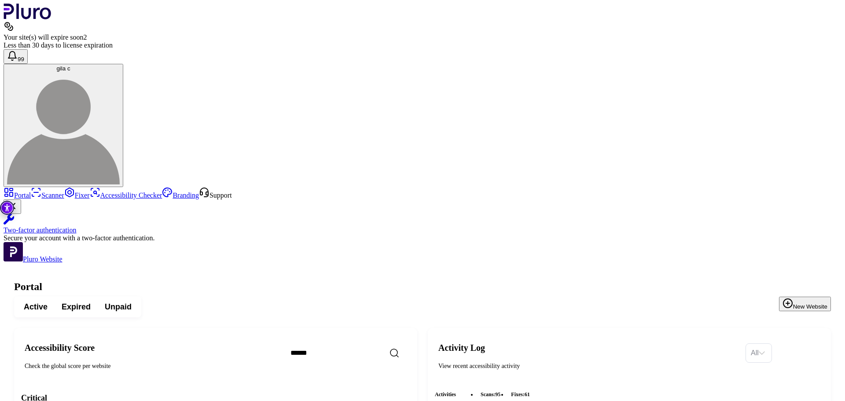
scroll to position [1559, 0]
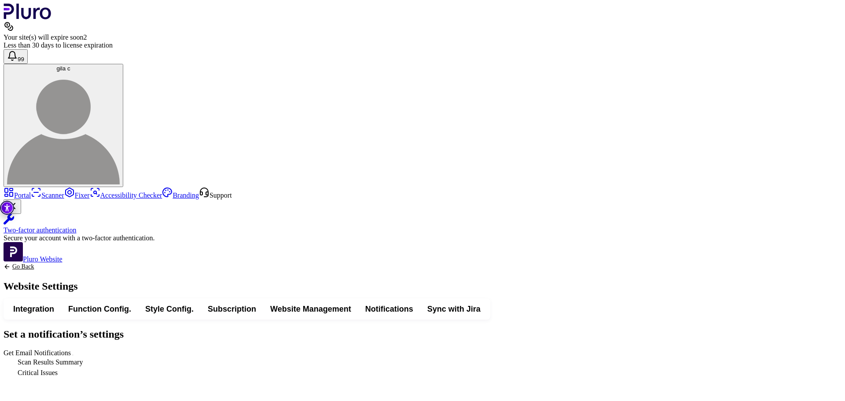
click at [74, 349] on span "Get Email Notifications" at bounding box center [74, 352] width 0 height 7
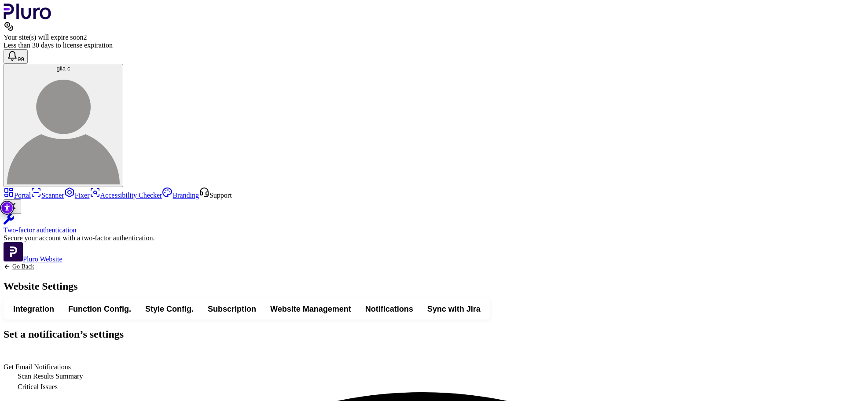
click at [11, 263] on icon "Back to previous screen" at bounding box center [7, 266] width 7 height 7
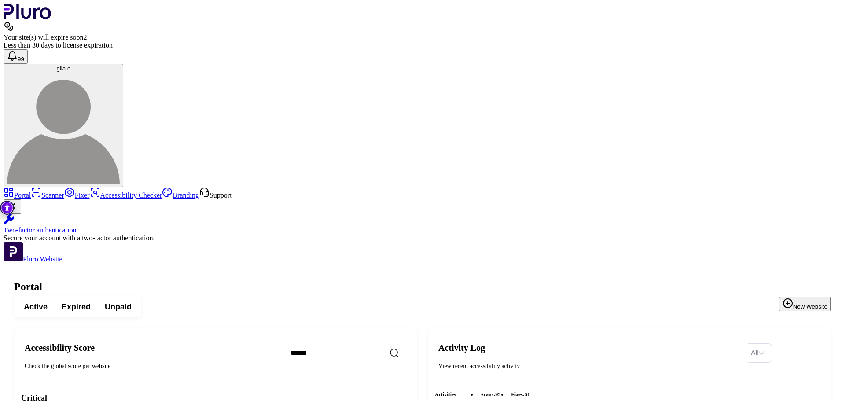
scroll to position [548, 0]
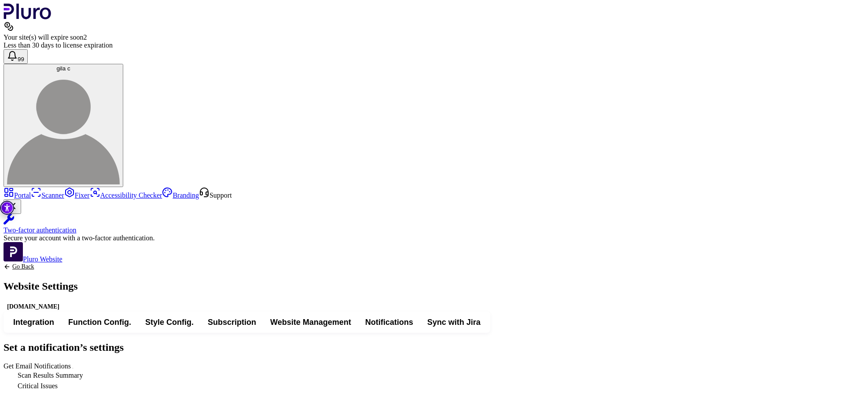
click at [74, 362] on span "Get Email Notifications" at bounding box center [74, 365] width 0 height 7
click at [78, 263] on div "Go Back Website Settings www.israel-opera.co.il" at bounding box center [41, 287] width 74 height 48
click at [78, 263] on link "Go Back" at bounding box center [41, 266] width 74 height 7
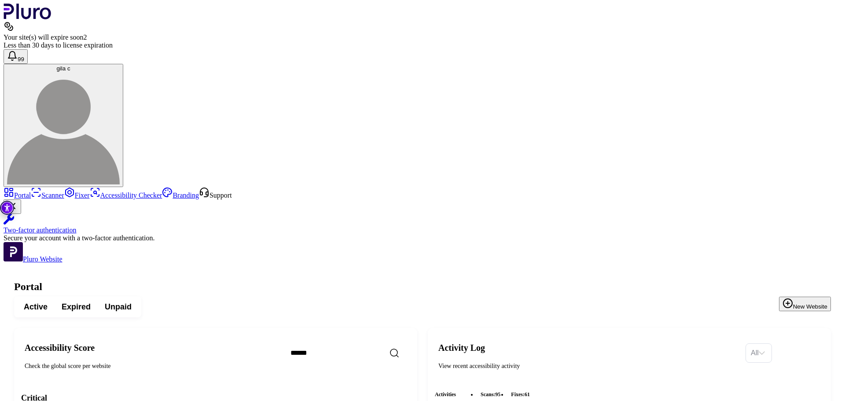
scroll to position [528, 0]
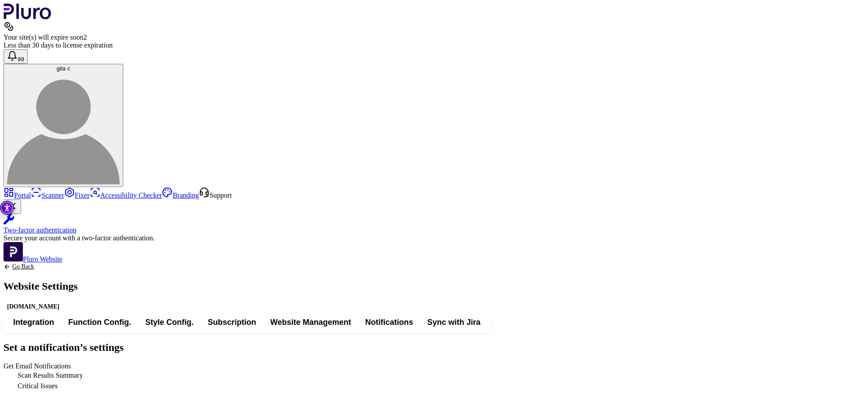
click at [78, 263] on div "Go Back Website Settings www.twizers.com" at bounding box center [41, 287] width 74 height 48
click at [78, 263] on link "Go Back" at bounding box center [41, 266] width 74 height 7
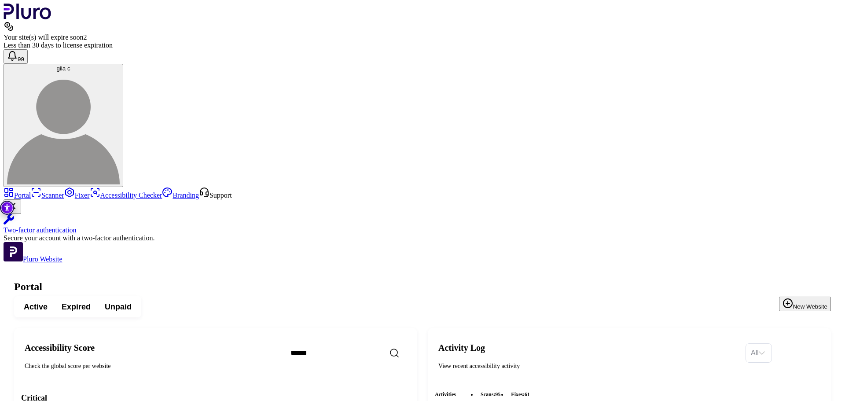
scroll to position [1456, 0]
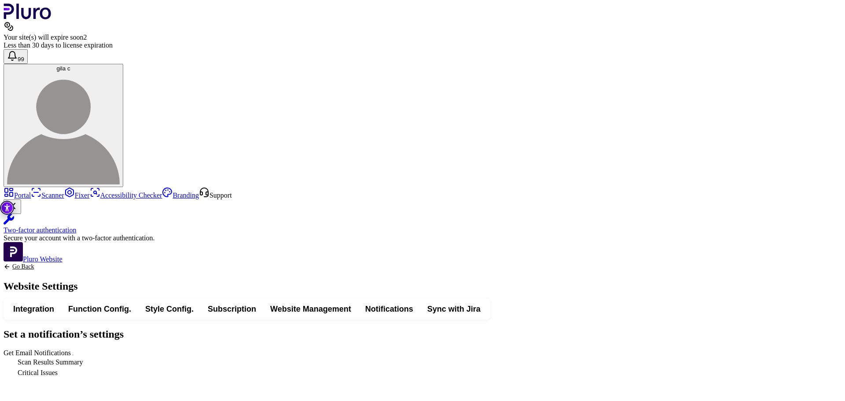
click at [78, 263] on link "Go Back" at bounding box center [41, 266] width 74 height 7
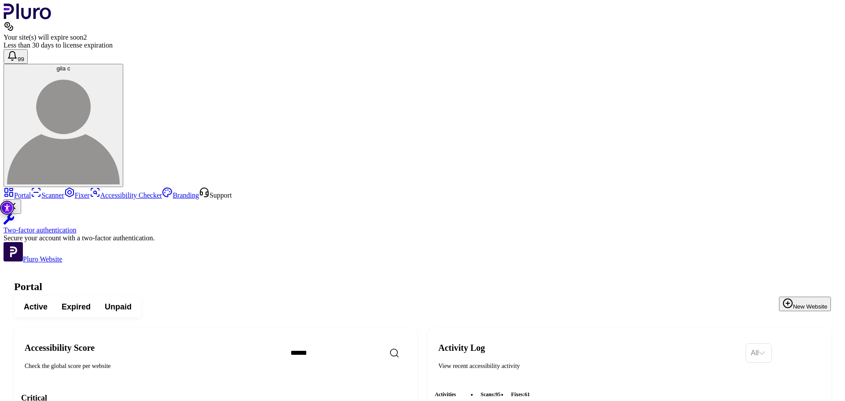
scroll to position [880, 0]
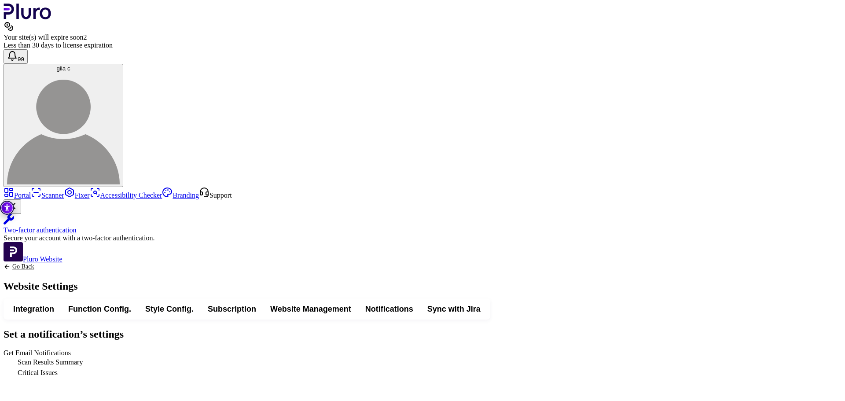
click at [74, 349] on span "Get Email Notifications" at bounding box center [74, 352] width 0 height 7
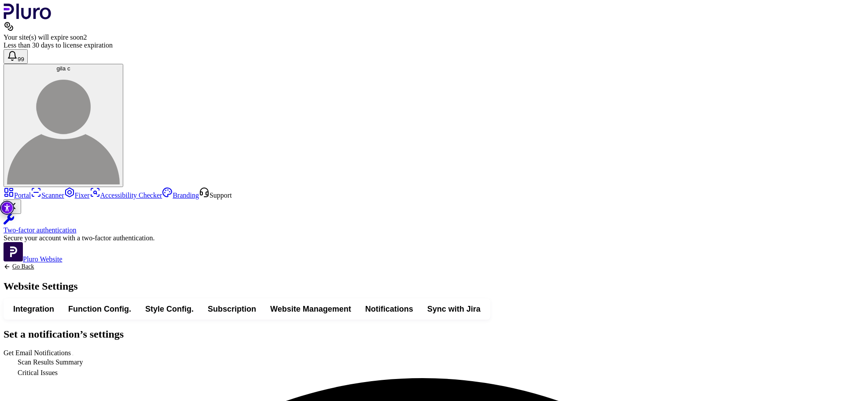
click at [78, 263] on link "Go Back" at bounding box center [41, 266] width 74 height 7
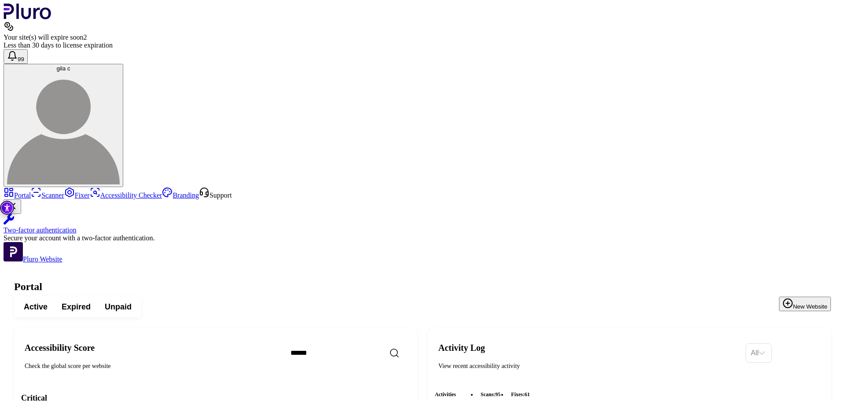
scroll to position [1031, 0]
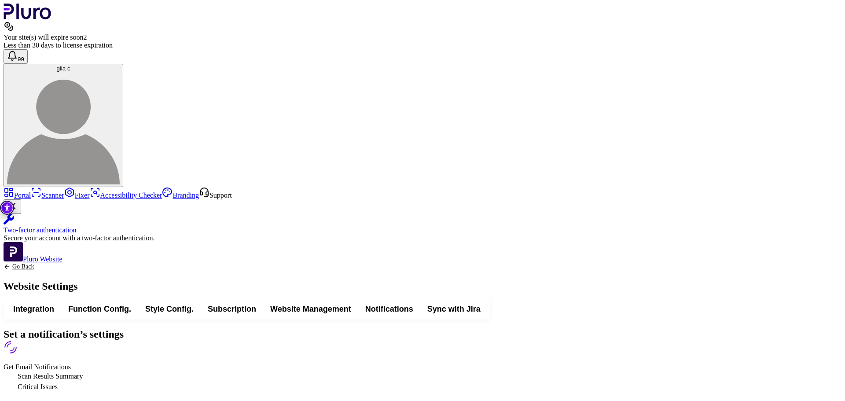
click at [74, 363] on span "Get Email Notifications" at bounding box center [74, 366] width 0 height 7
click at [78, 263] on link "Go Back" at bounding box center [41, 266] width 74 height 7
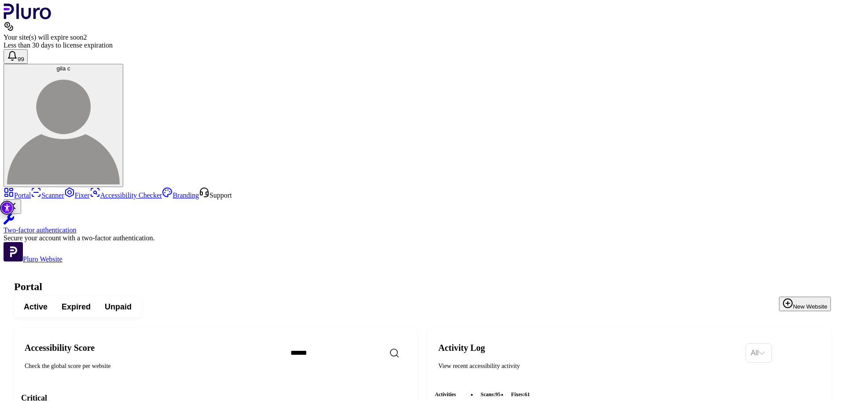
scroll to position [572, 0]
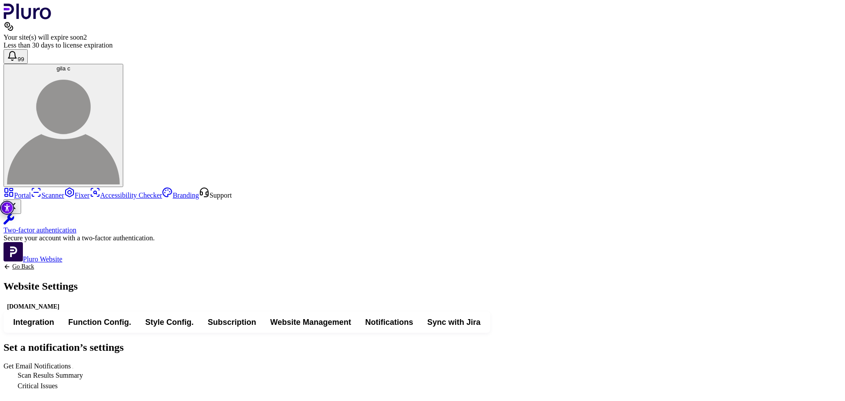
click at [506, 341] on div "Set a notification’s settings Get Email Notifications Scan Results Summary Crit…" at bounding box center [422, 366] width 837 height 50
click at [74, 362] on span "Get Email Notifications" at bounding box center [74, 365] width 0 height 7
click at [11, 263] on icon "Back to previous screen" at bounding box center [7, 266] width 7 height 7
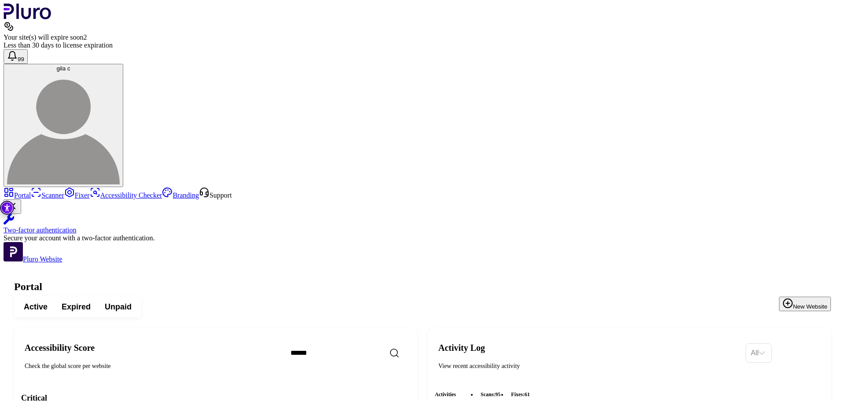
scroll to position [768, 0]
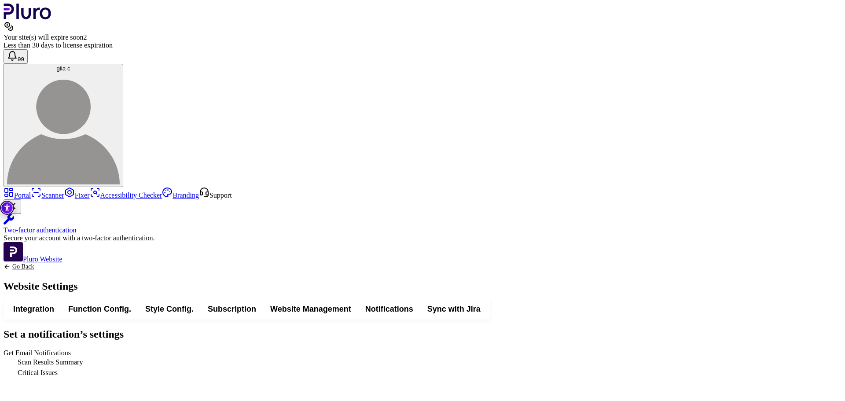
click at [74, 349] on span "Get Email Notifications" at bounding box center [74, 352] width 0 height 7
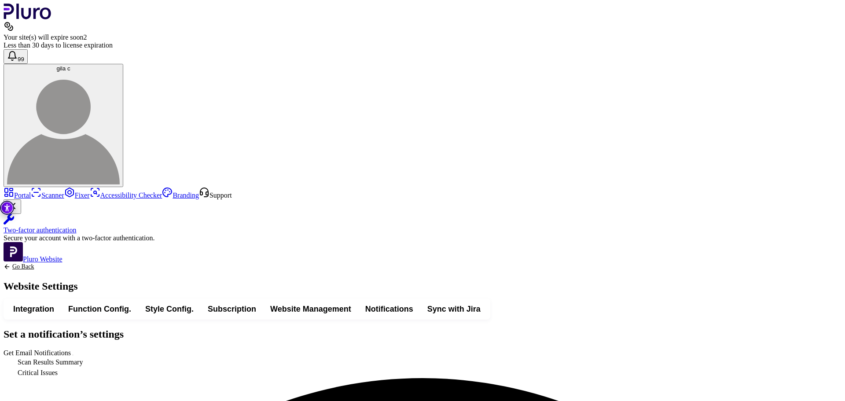
click at [9, 264] on icon "Back to previous screen" at bounding box center [7, 266] width 4 height 4
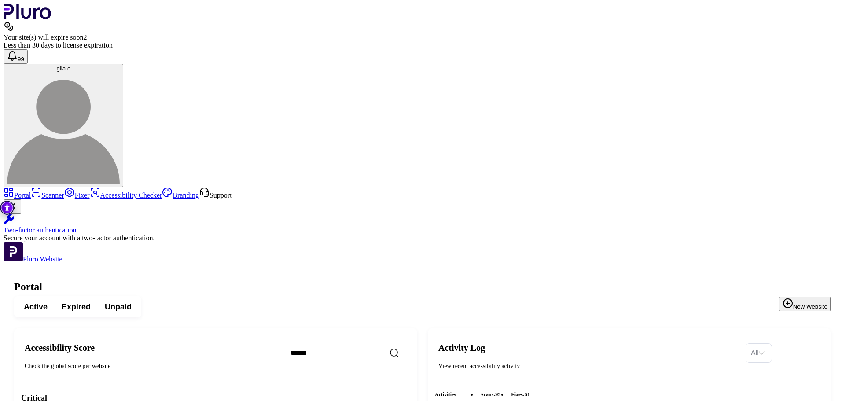
scroll to position [704, 0]
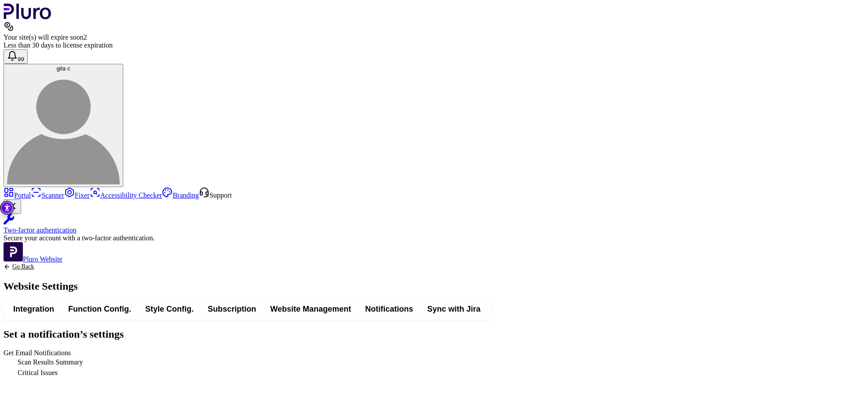
click at [74, 349] on span "Get Email Notifications" at bounding box center [74, 352] width 0 height 7
click at [11, 263] on icon "Back to previous screen" at bounding box center [7, 266] width 7 height 7
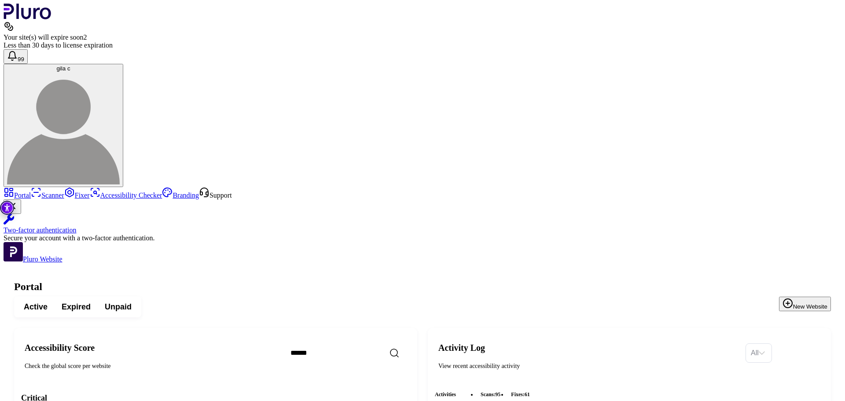
scroll to position [812, 0]
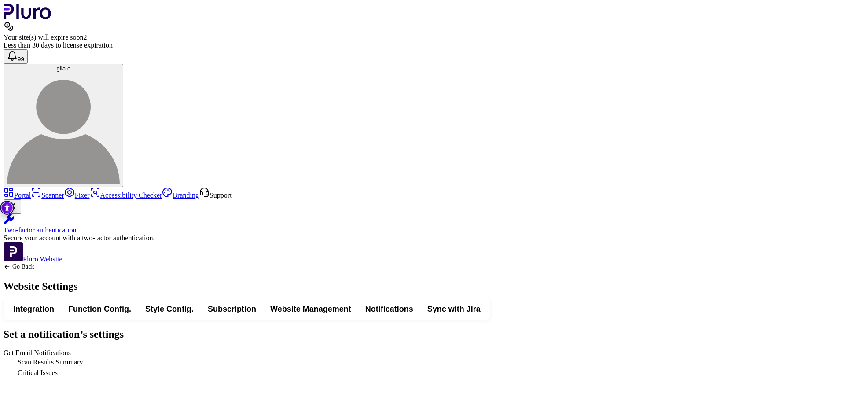
click at [74, 349] on span "Get Email Notifications" at bounding box center [74, 352] width 0 height 7
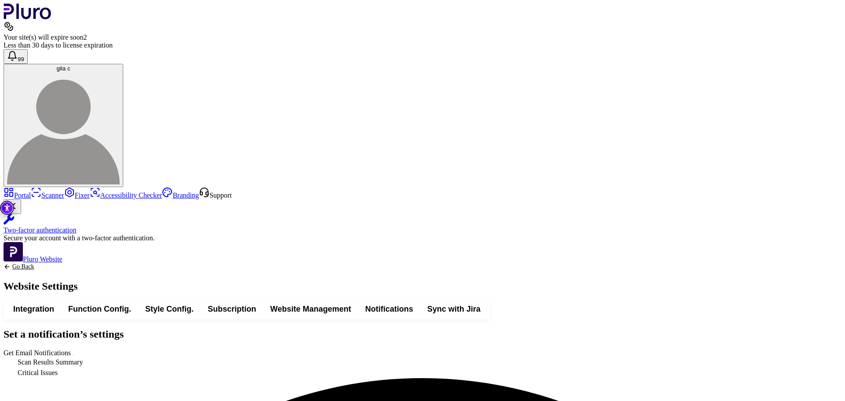
click at [11, 263] on icon "Back to previous screen" at bounding box center [7, 266] width 7 height 7
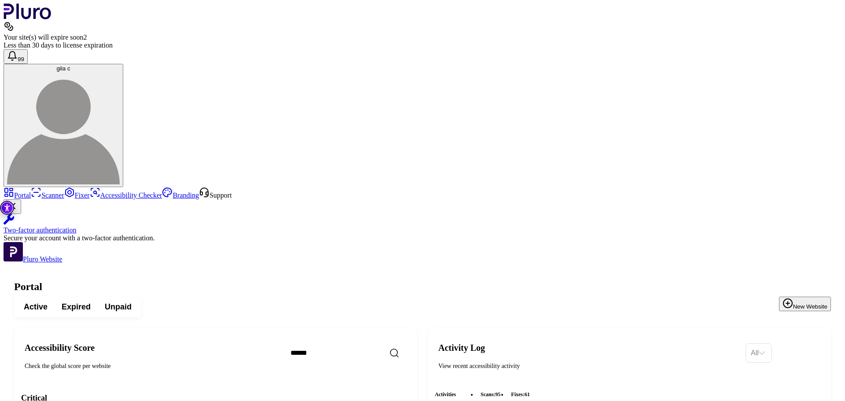
scroll to position [1451, 0]
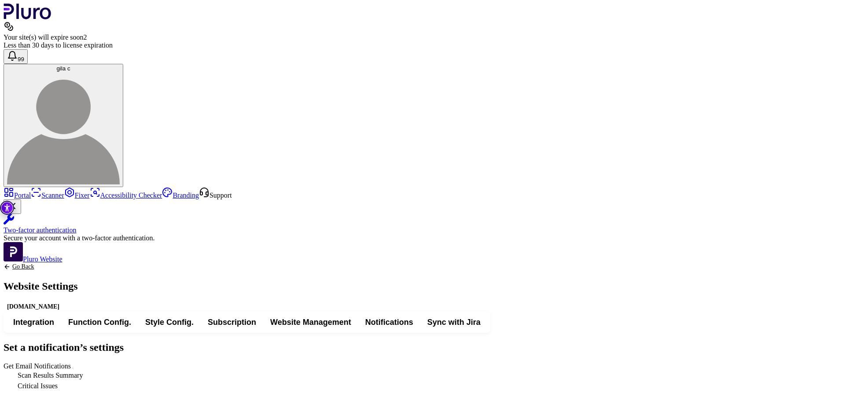
click at [11, 263] on icon "Back to previous screen" at bounding box center [7, 266] width 7 height 7
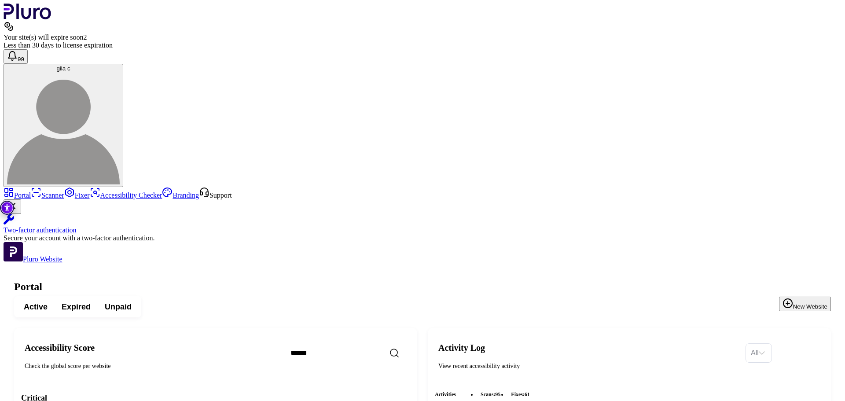
scroll to position [1451, 0]
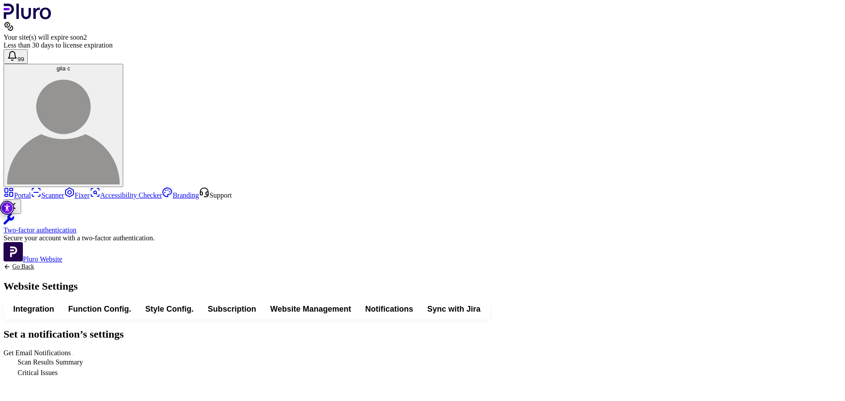
click at [74, 349] on span "Get Email Notifications" at bounding box center [74, 352] width 0 height 7
click at [78, 263] on div "Go Back Website Settings" at bounding box center [41, 280] width 74 height 35
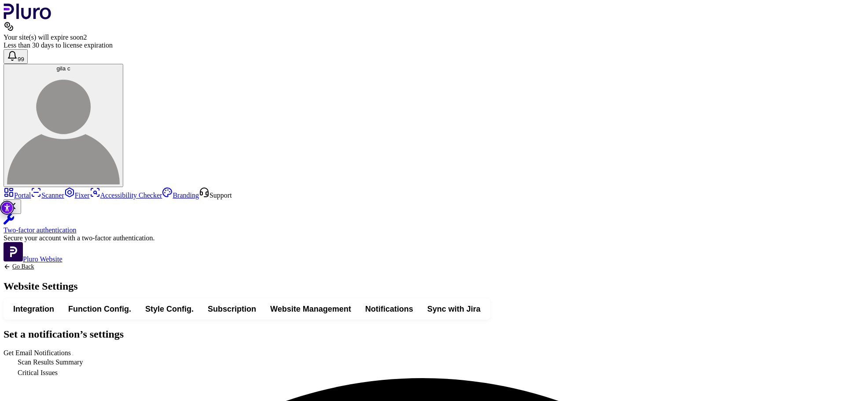
click at [11, 263] on icon "Back to previous screen" at bounding box center [7, 266] width 7 height 7
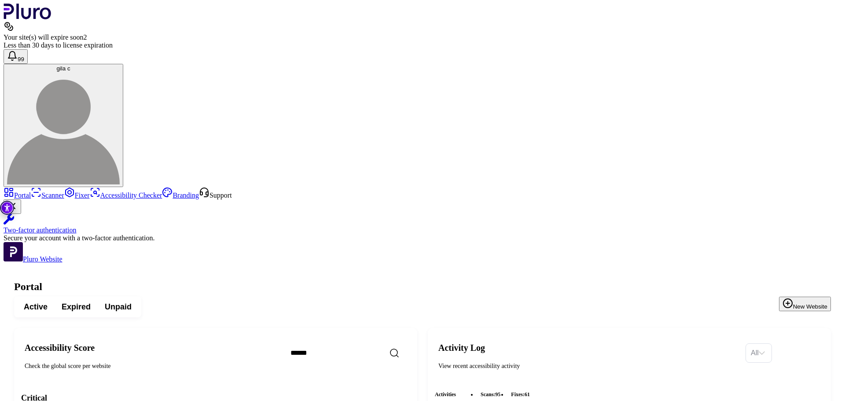
scroll to position [943, 0]
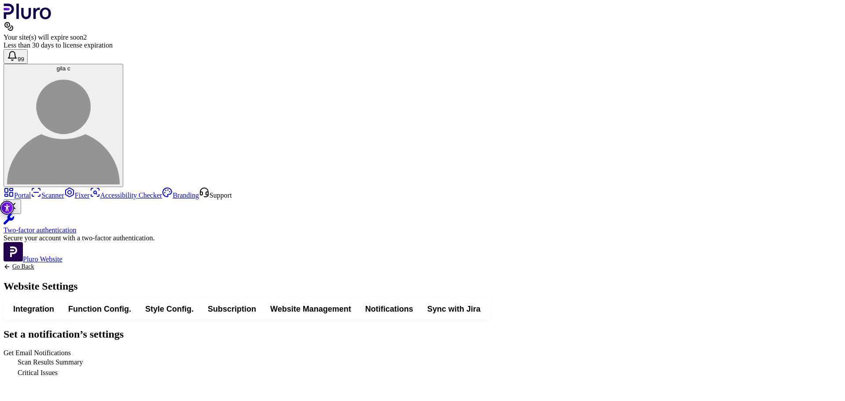
click at [74, 349] on span "Get Email Notifications" at bounding box center [74, 352] width 0 height 7
click at [11, 263] on icon "Back to previous screen" at bounding box center [7, 266] width 7 height 7
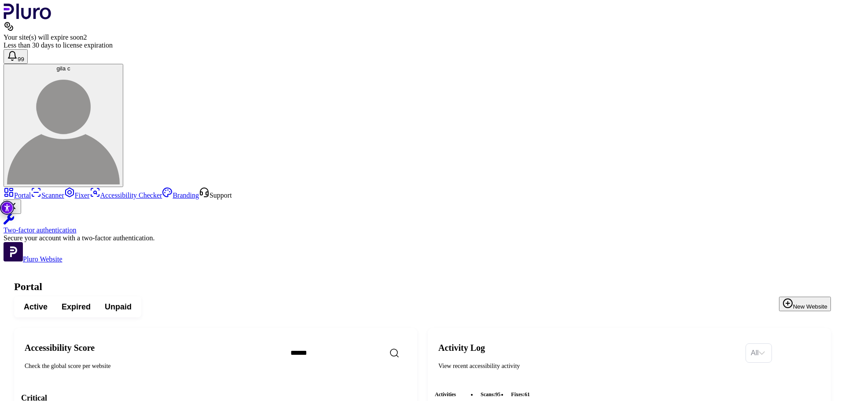
scroll to position [943, 0]
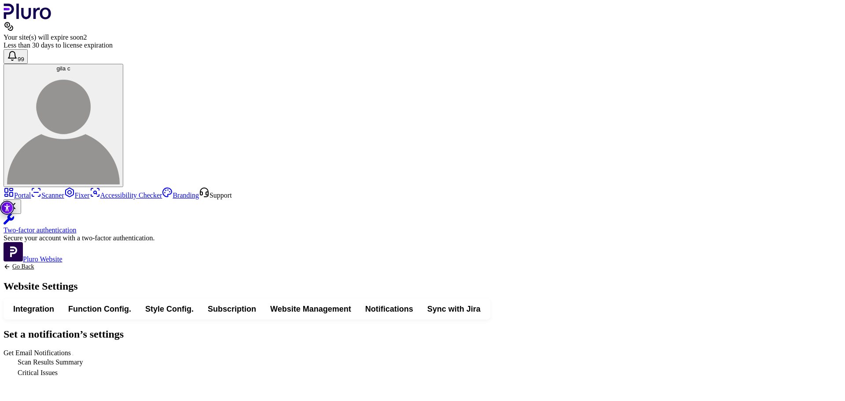
click at [74, 349] on span "Get Email Notifications" at bounding box center [74, 352] width 0 height 7
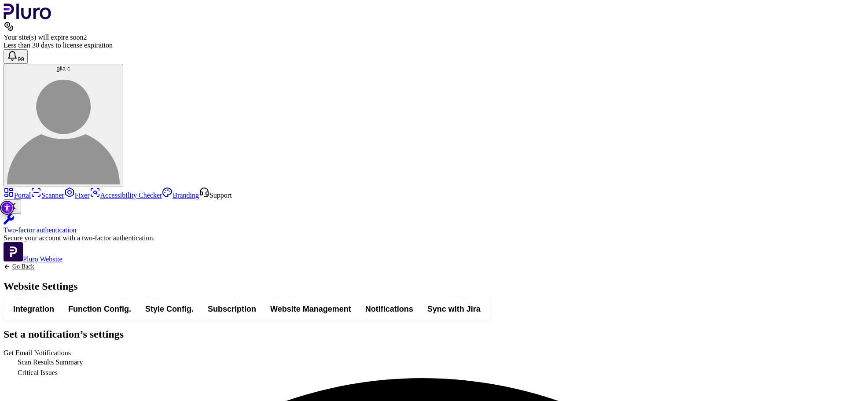
click at [11, 263] on icon "Back to previous screen" at bounding box center [7, 266] width 7 height 7
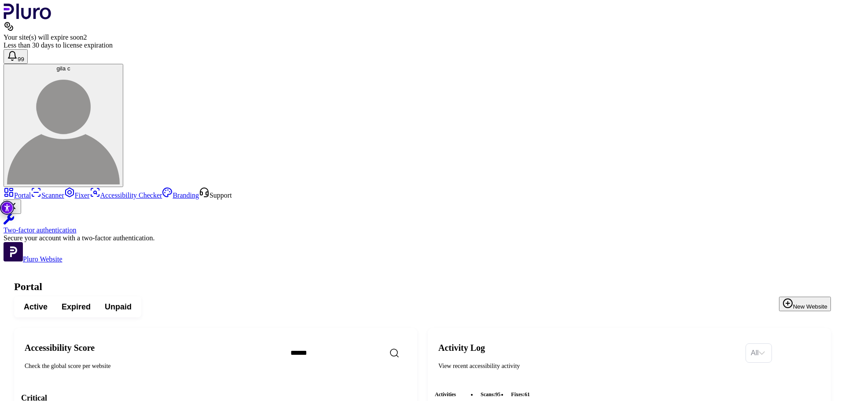
scroll to position [1100, 0]
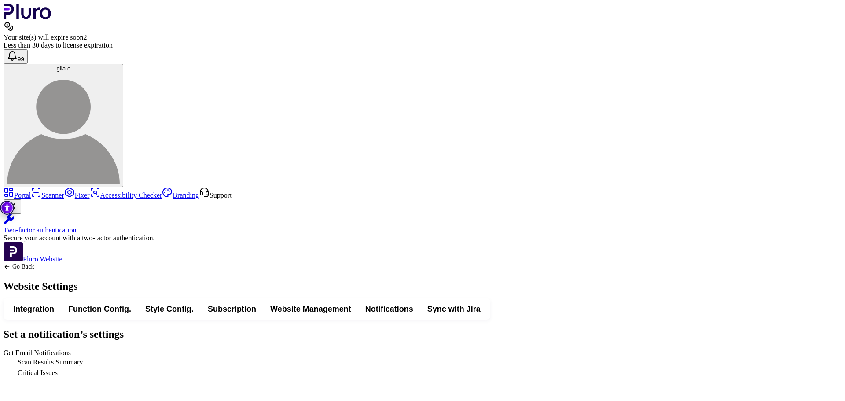
click at [74, 349] on span "Get Email Notifications" at bounding box center [74, 352] width 0 height 7
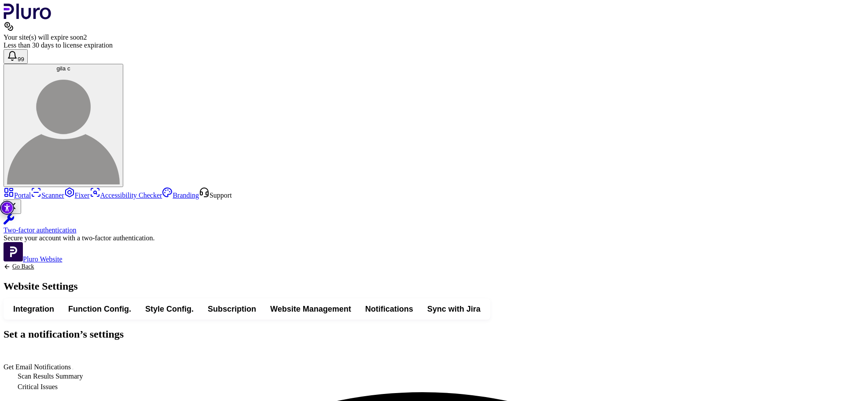
click at [11, 263] on icon "Back to previous screen" at bounding box center [7, 266] width 7 height 7
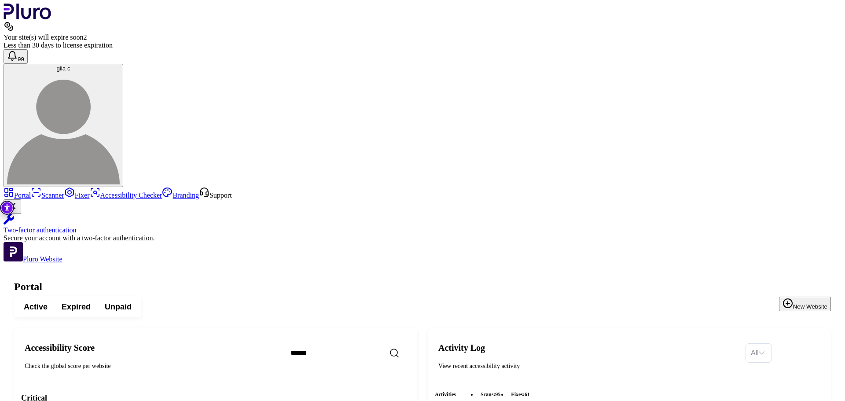
scroll to position [1188, 0]
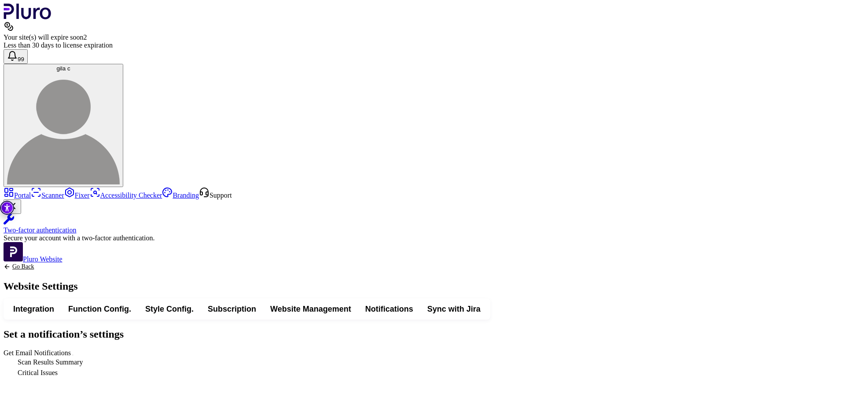
click at [74, 349] on span "Get Email Notifications" at bounding box center [74, 352] width 0 height 7
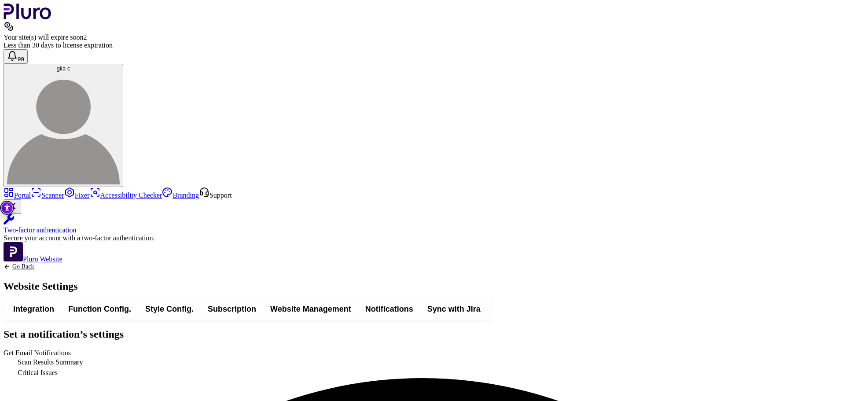
click at [11, 263] on icon "Back to previous screen" at bounding box center [7, 266] width 7 height 7
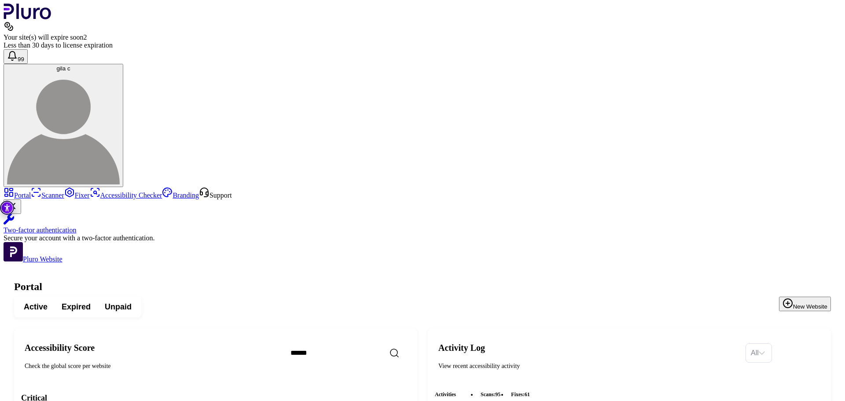
scroll to position [1339, 0]
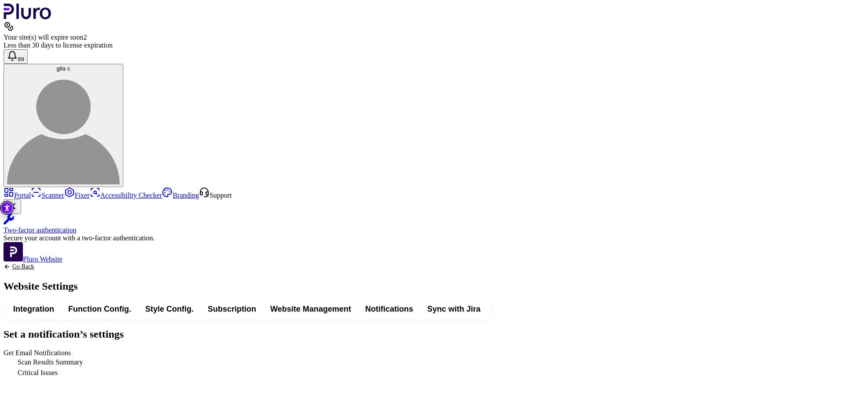
click at [74, 349] on span "Get Email Notifications" at bounding box center [74, 352] width 0 height 7
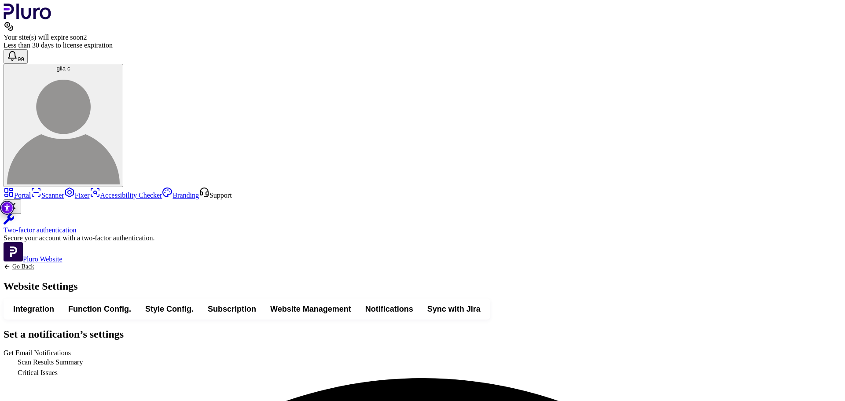
click at [11, 263] on icon "Back to previous screen" at bounding box center [7, 266] width 7 height 7
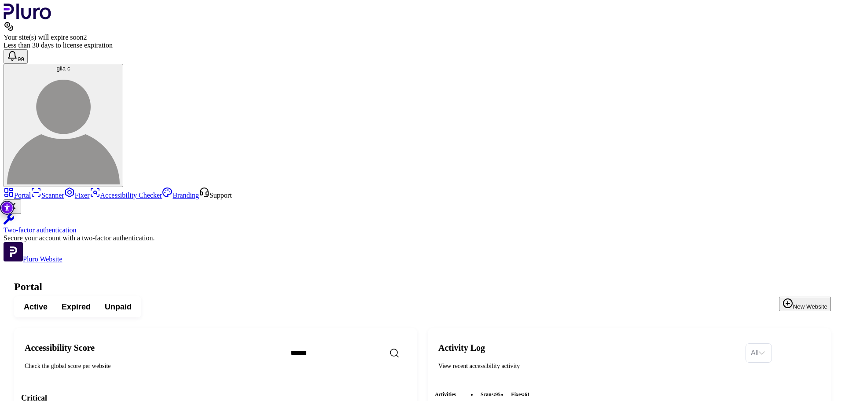
scroll to position [812, 0]
